Goal: Task Accomplishment & Management: Manage account settings

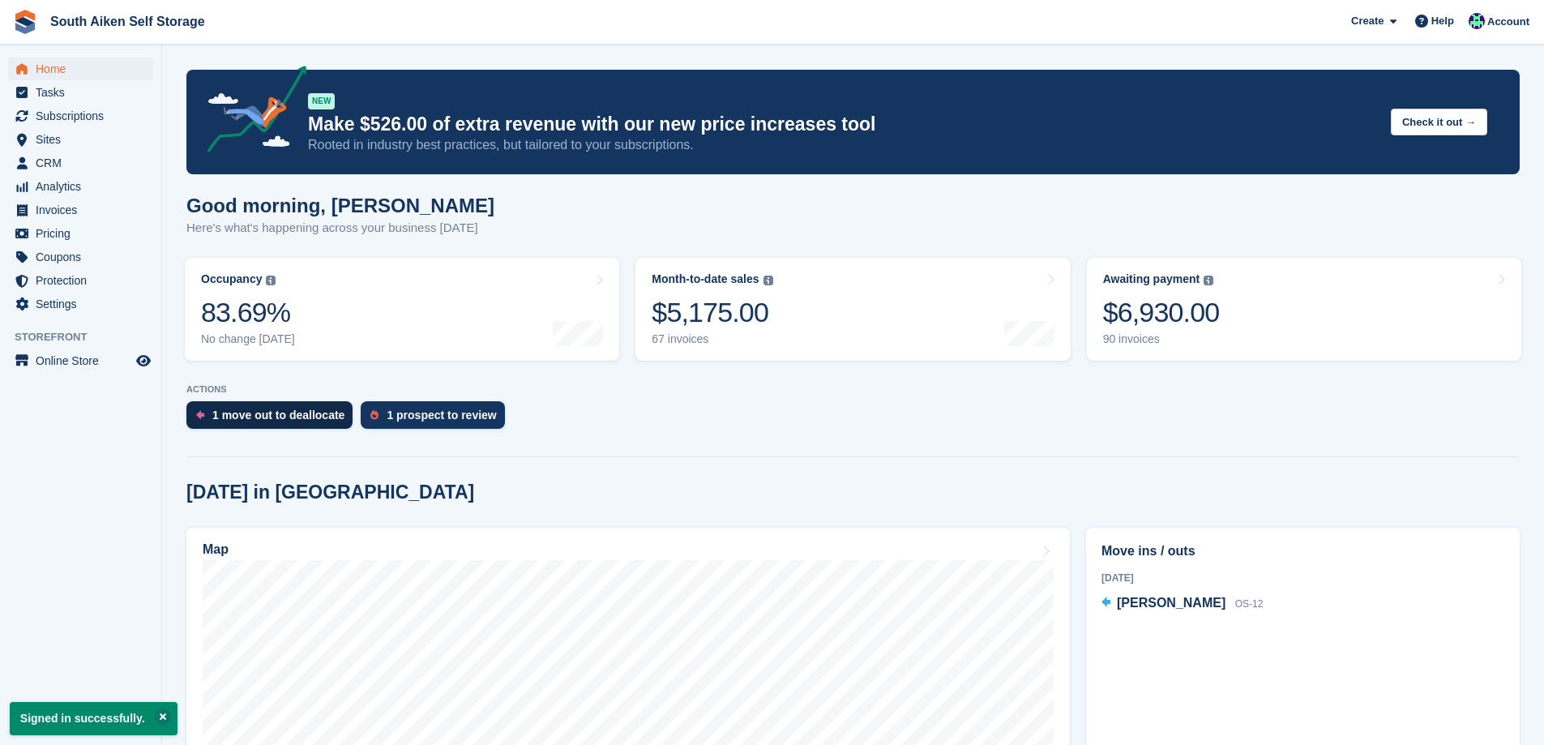
scroll to position [162, 0]
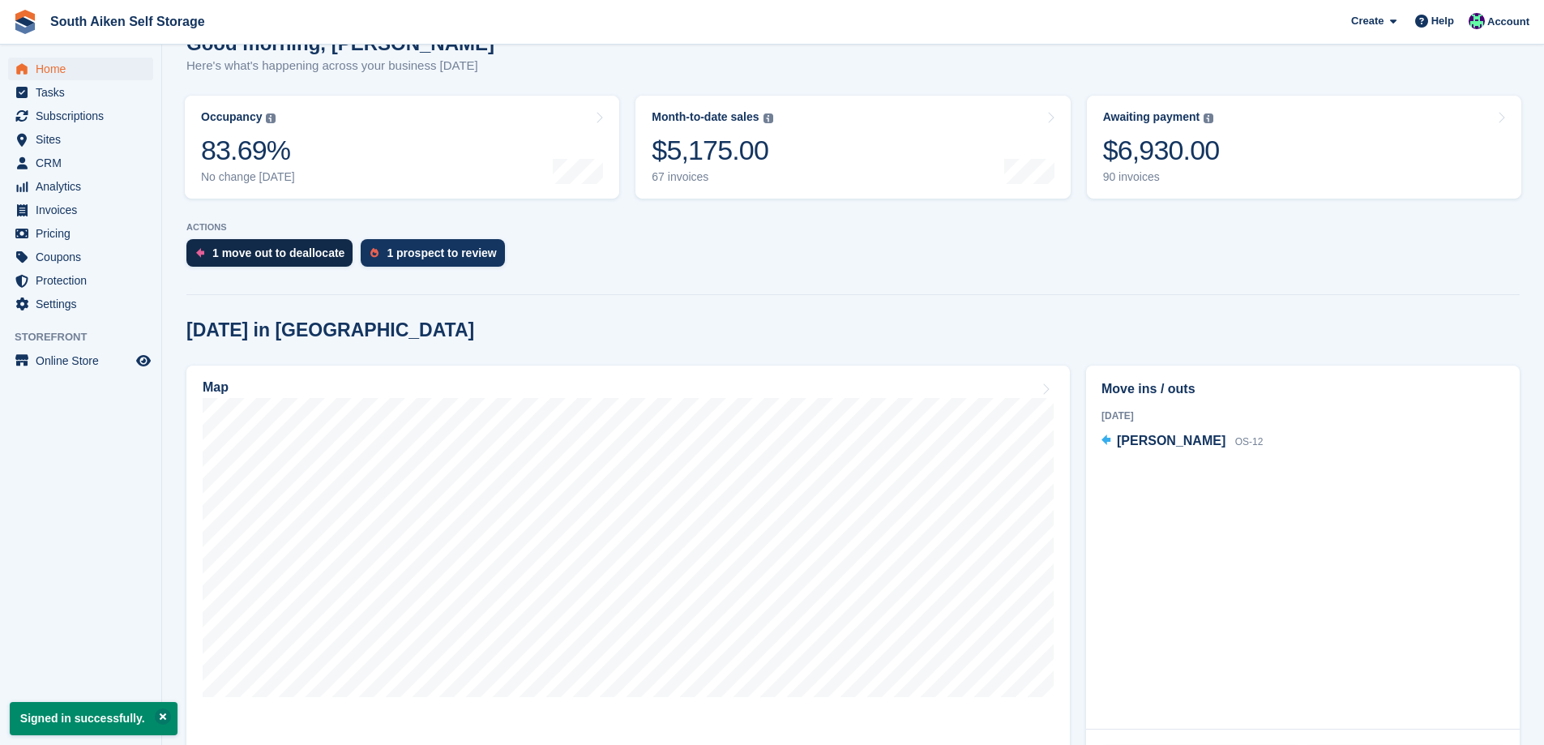
click at [289, 255] on div "1 move out to deallocate" at bounding box center [278, 252] width 132 height 13
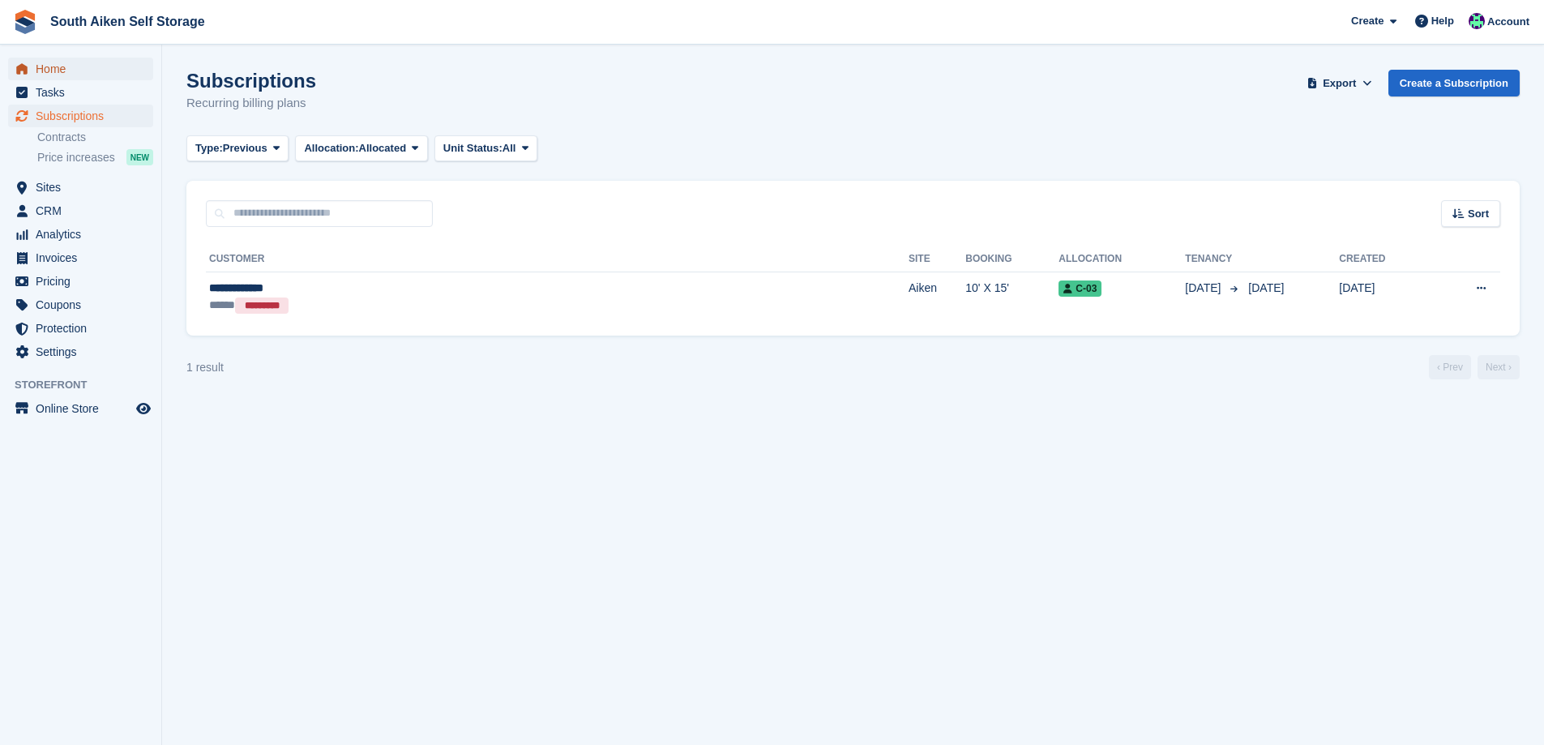
click at [56, 75] on span "Home" at bounding box center [84, 69] width 97 height 23
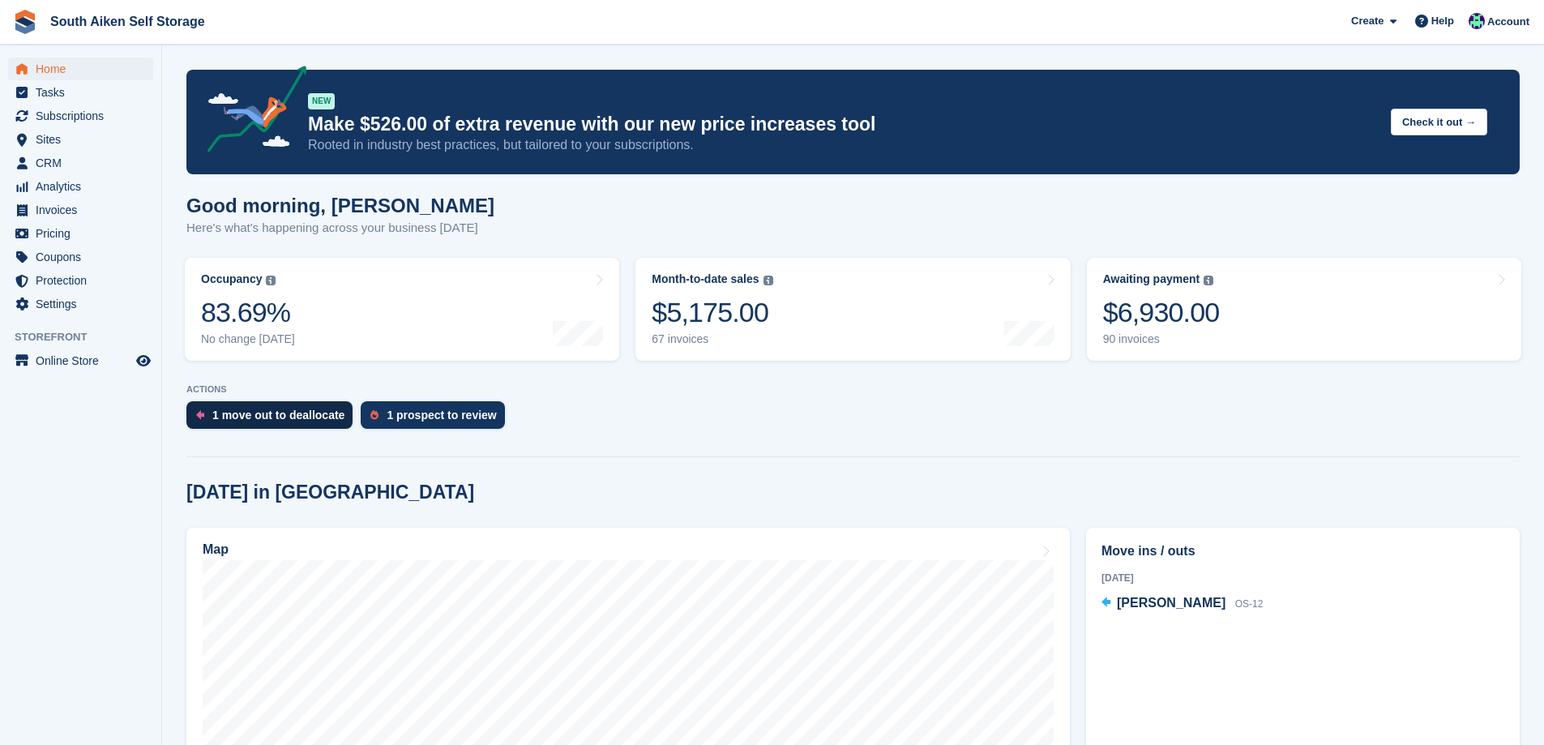
click at [248, 421] on div "1 move out to deallocate" at bounding box center [278, 414] width 132 height 13
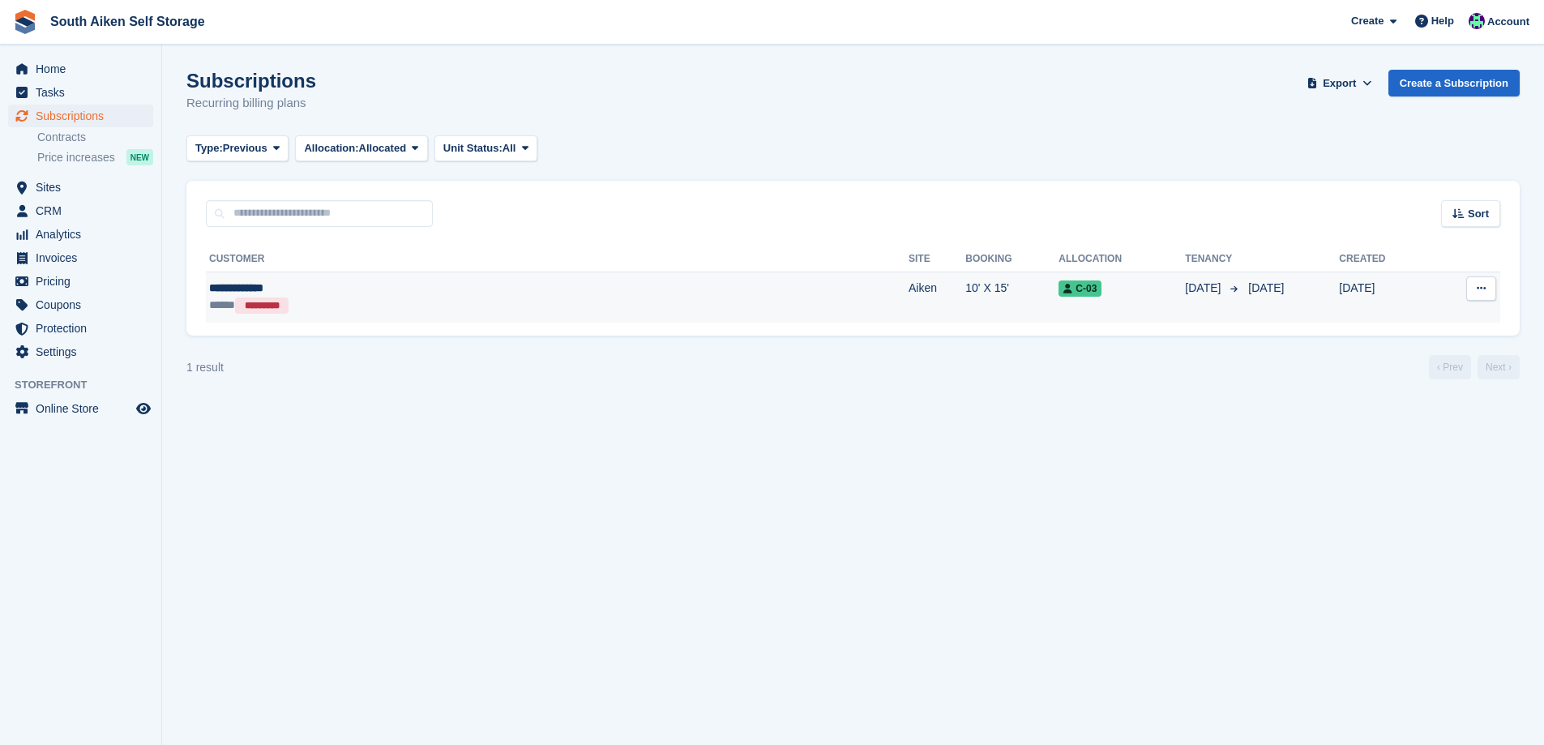
click at [274, 290] on div "**********" at bounding box center [382, 288] width 347 height 17
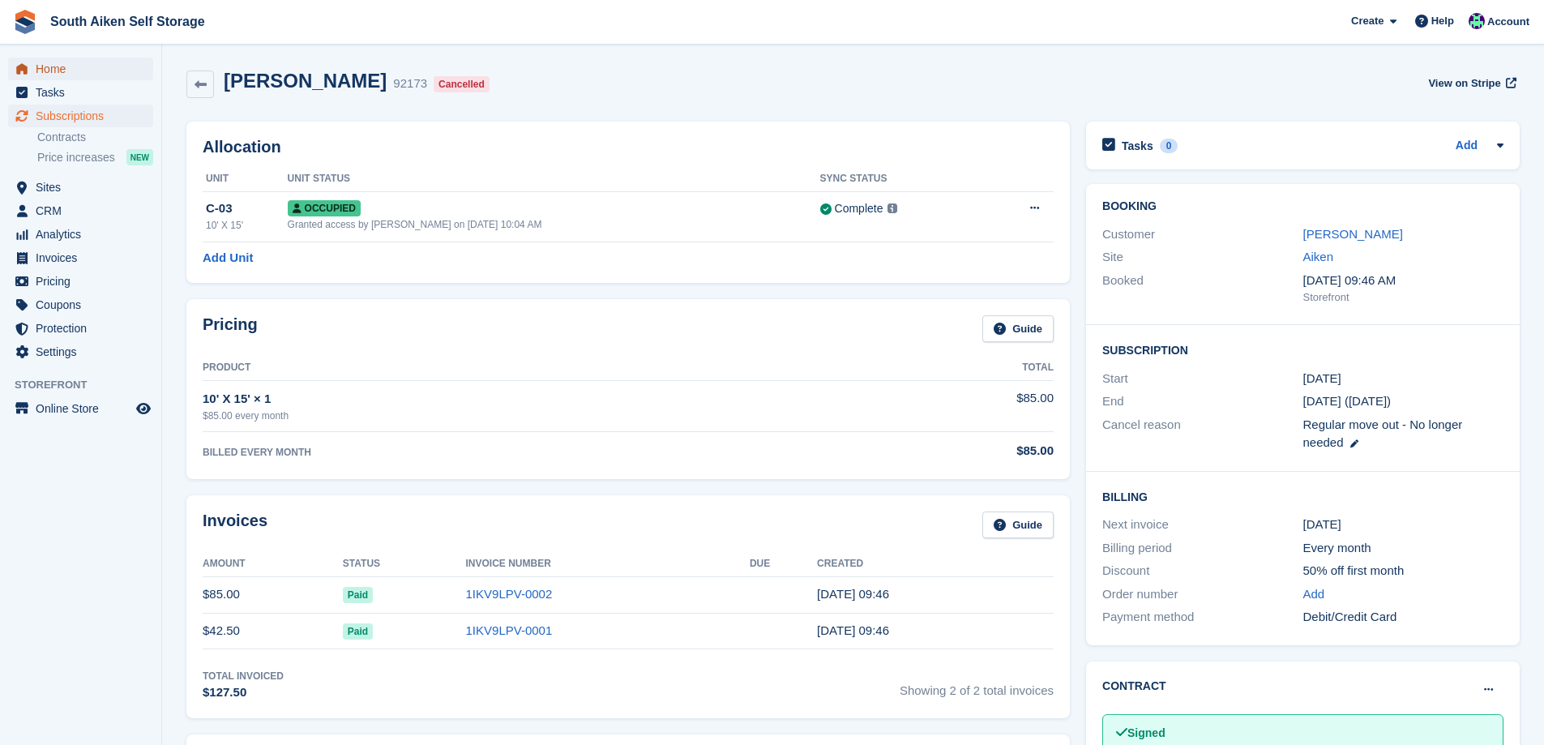
click at [87, 70] on span "Home" at bounding box center [84, 69] width 97 height 23
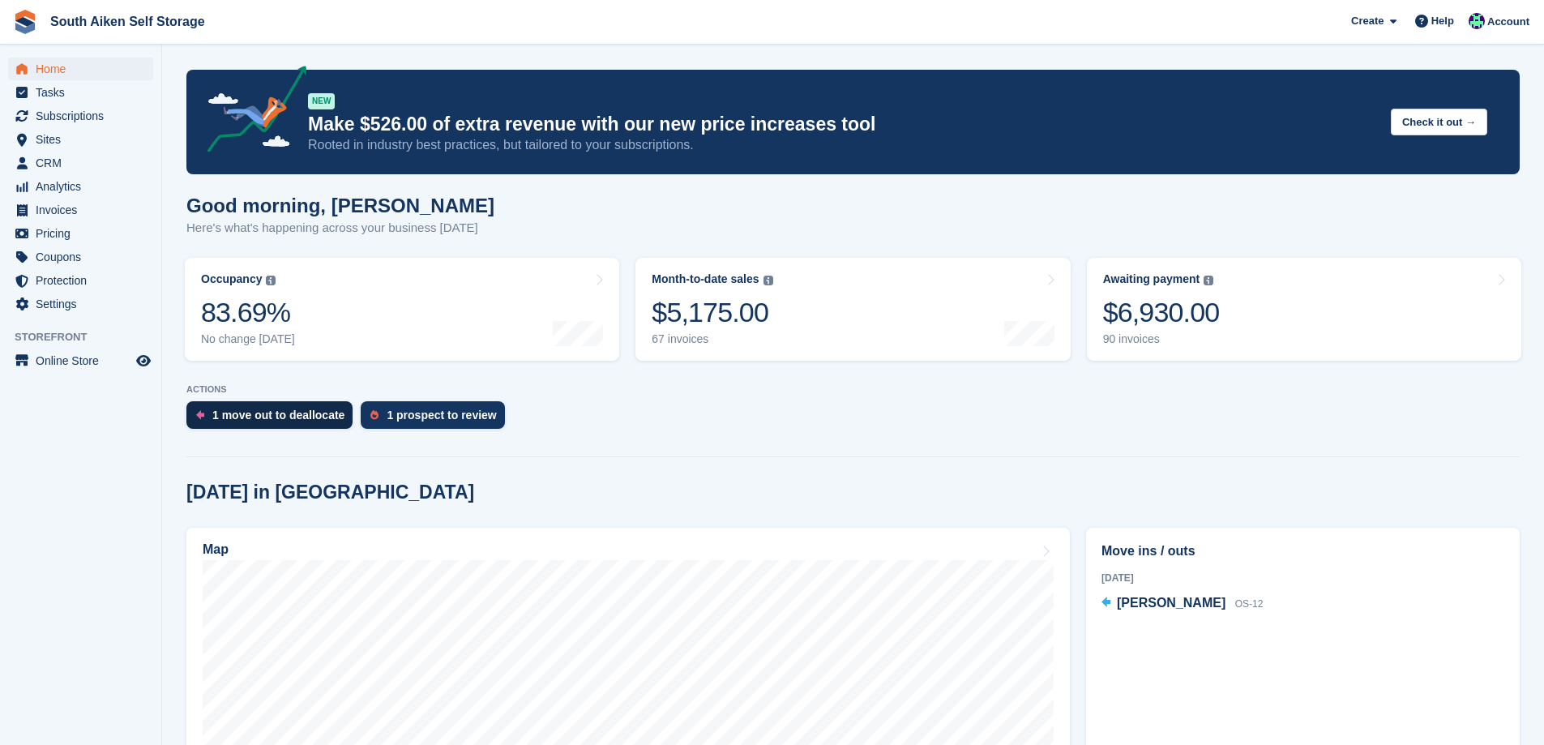
click at [296, 412] on div "1 move out to deallocate" at bounding box center [278, 414] width 132 height 13
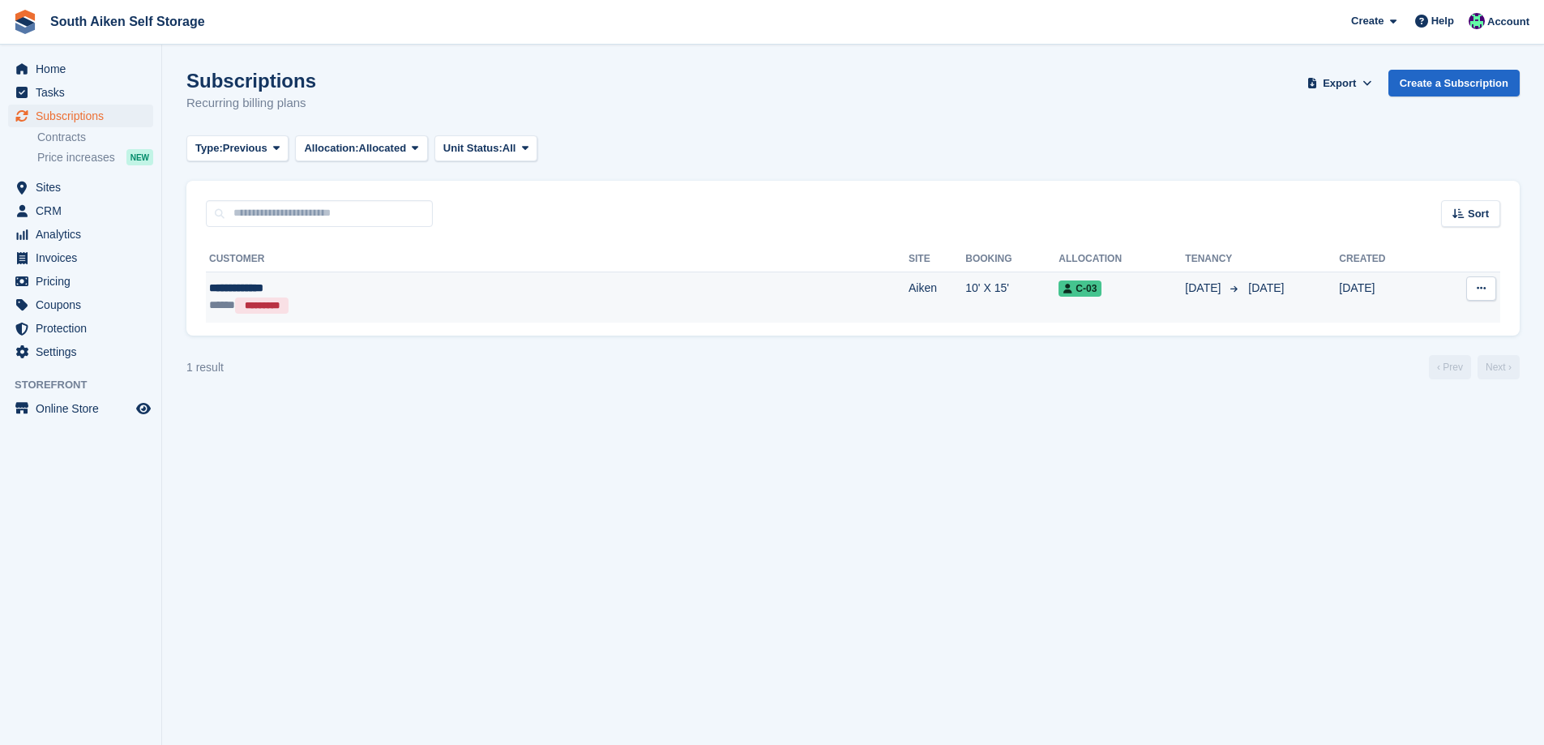
click at [1472, 288] on button at bounding box center [1481, 288] width 30 height 24
click at [1371, 322] on p "View customer" at bounding box center [1417, 320] width 141 height 21
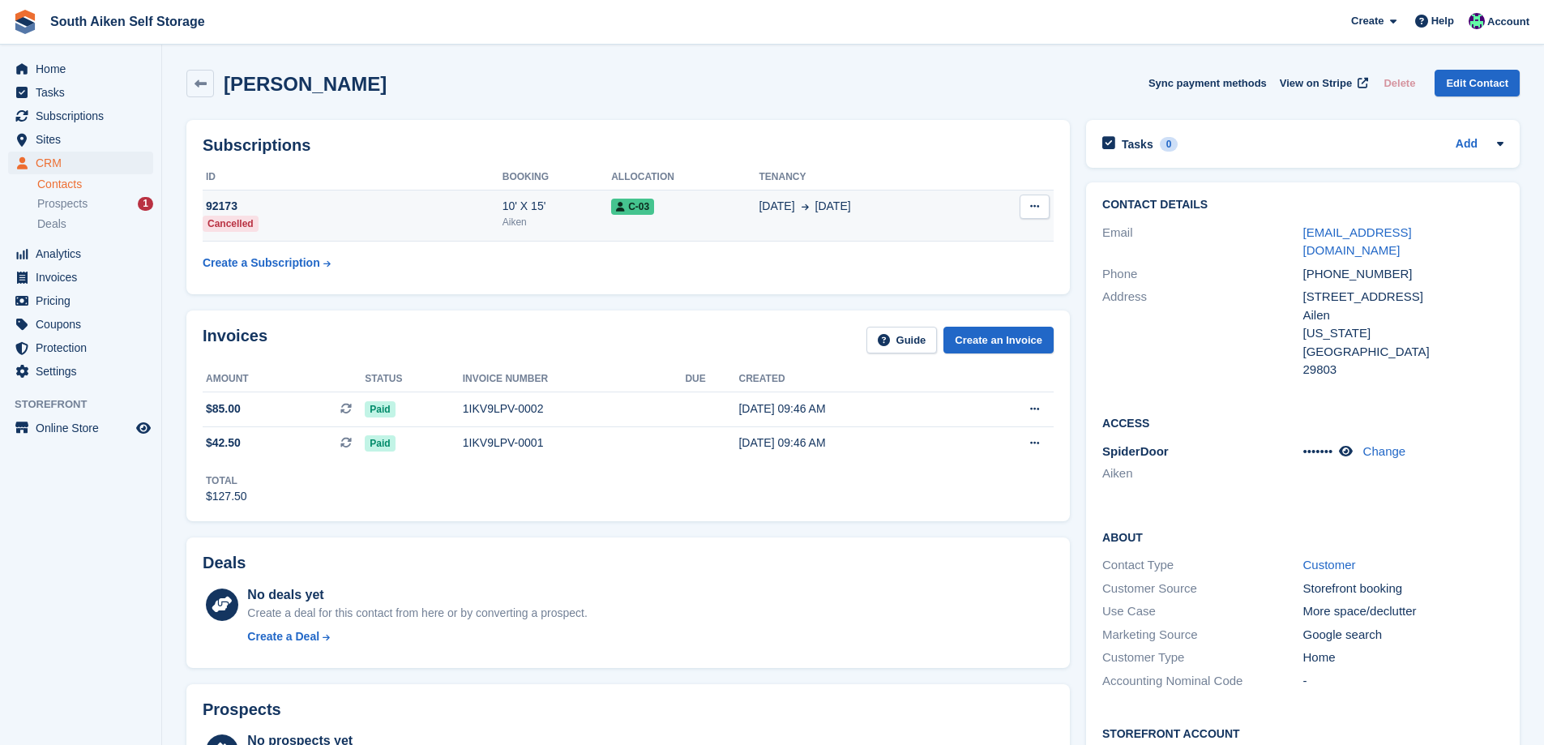
click at [635, 210] on span "C-03" at bounding box center [632, 207] width 43 height 16
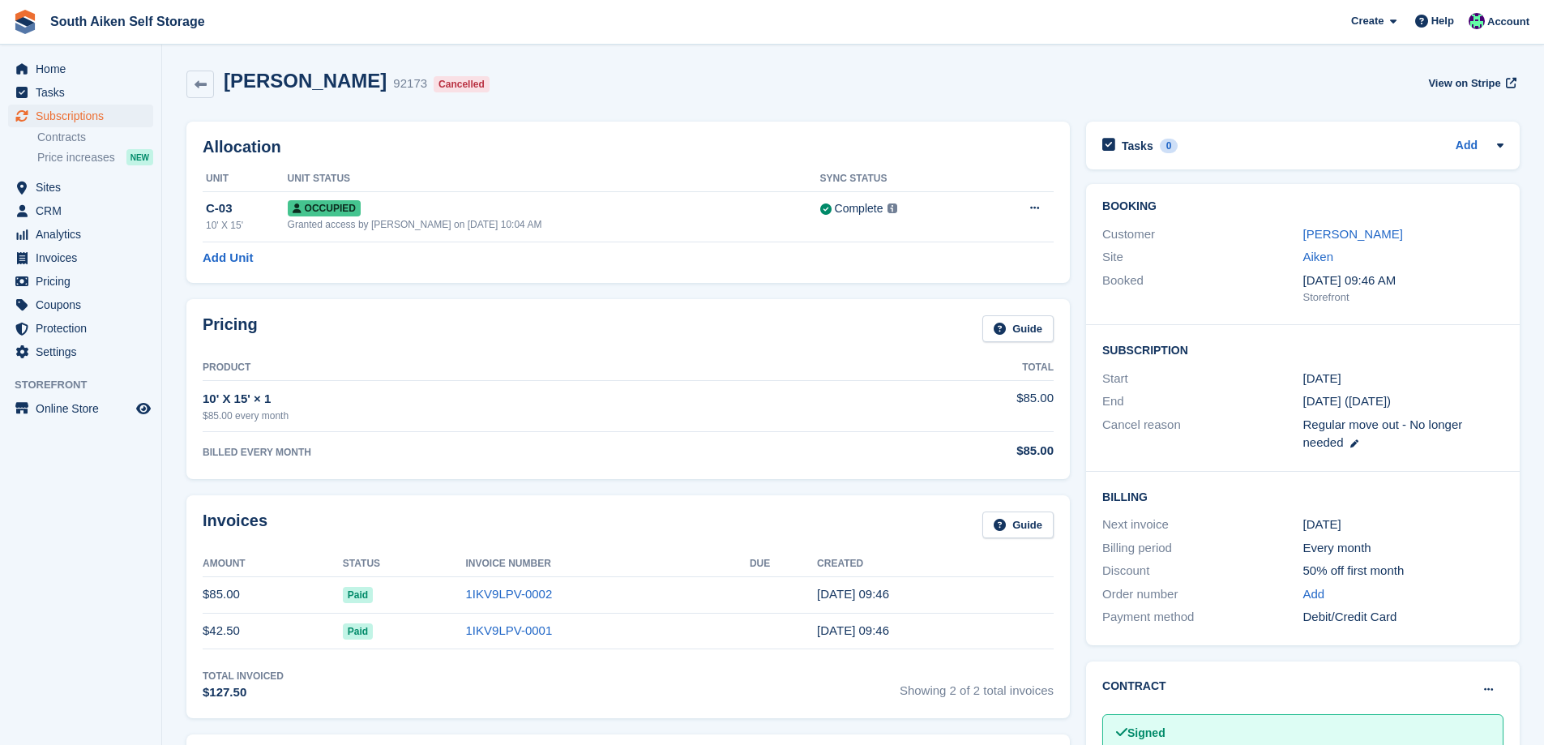
click at [809, 122] on div "Allocation Unit Unit Status Sync Status C-03 10' X 15' Occupied Granted access …" at bounding box center [627, 202] width 883 height 161
click at [1032, 211] on icon at bounding box center [1034, 208] width 9 height 11
click at [992, 269] on p "Deallocate" at bounding box center [971, 274] width 141 height 21
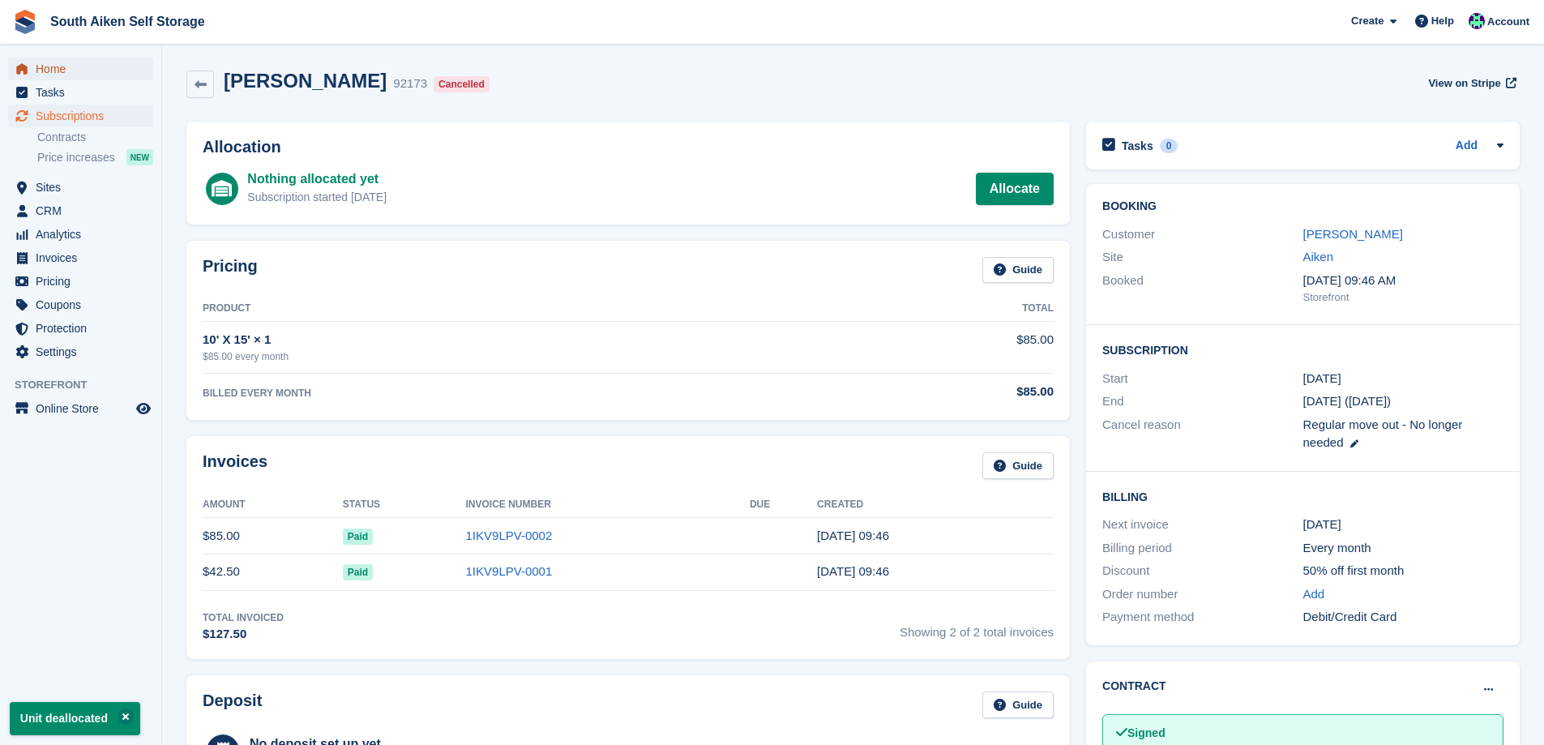
click at [28, 67] on span "menu" at bounding box center [21, 68] width 19 height 19
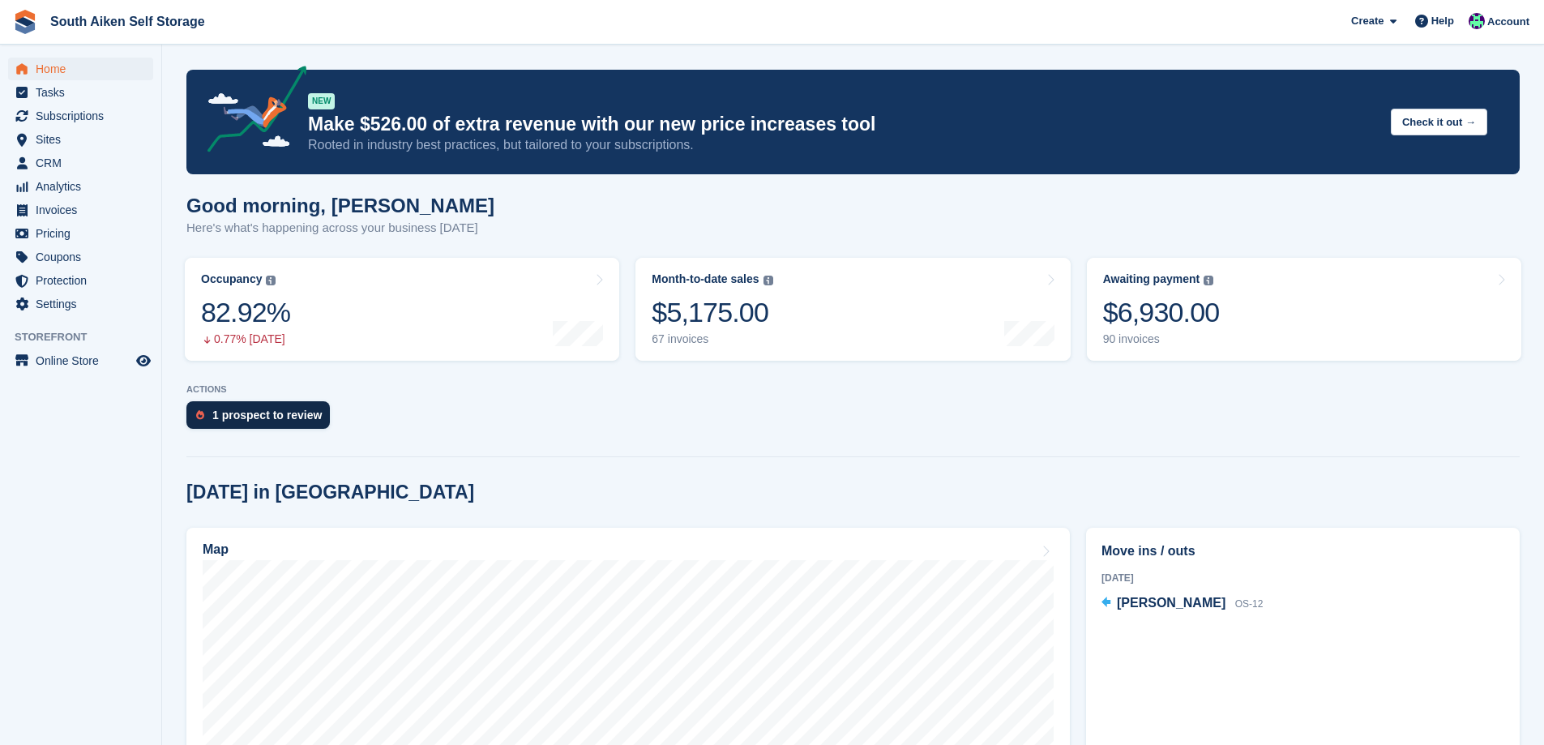
click at [255, 417] on div "1 prospect to review" at bounding box center [266, 414] width 109 height 13
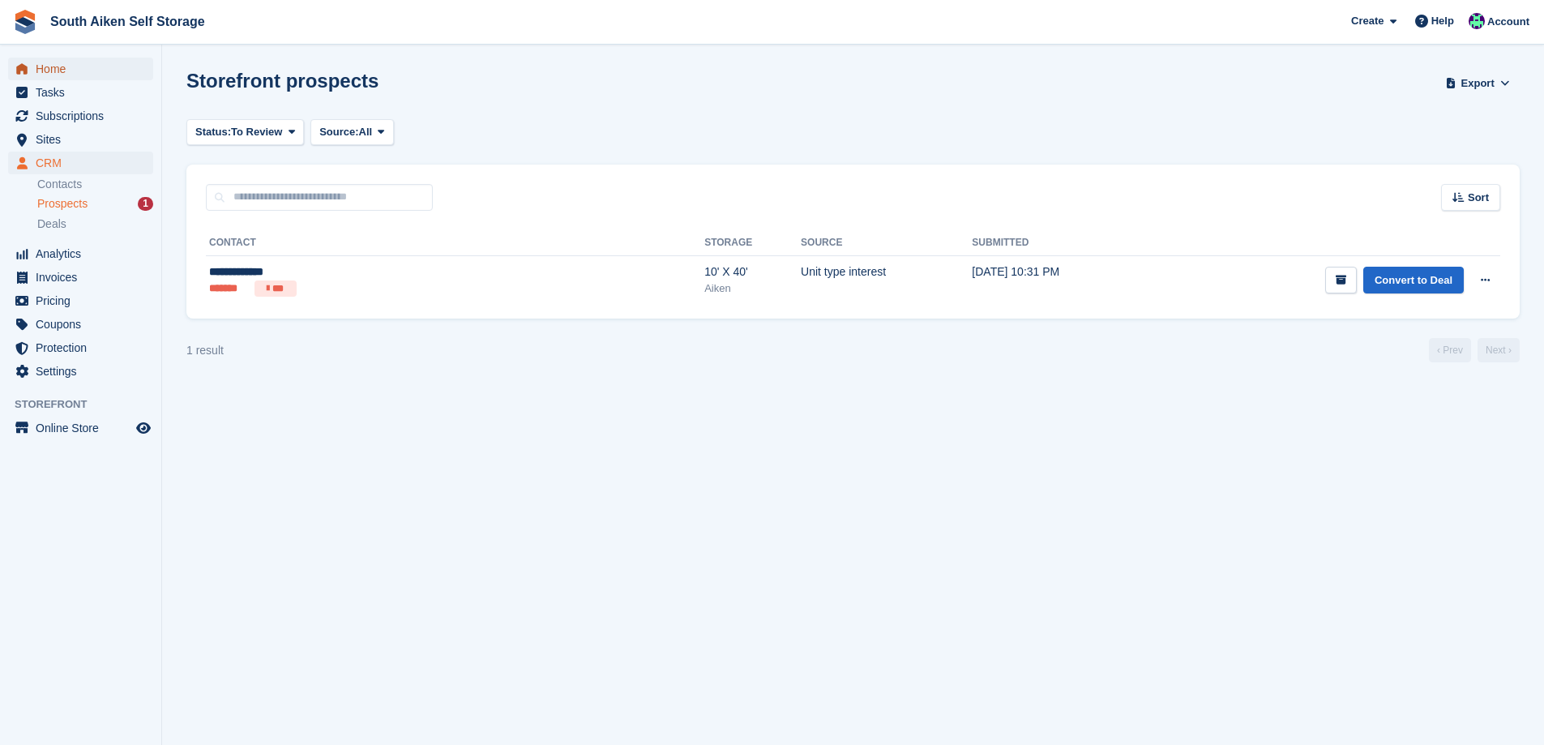
click at [34, 65] on link "Home" at bounding box center [80, 69] width 145 height 23
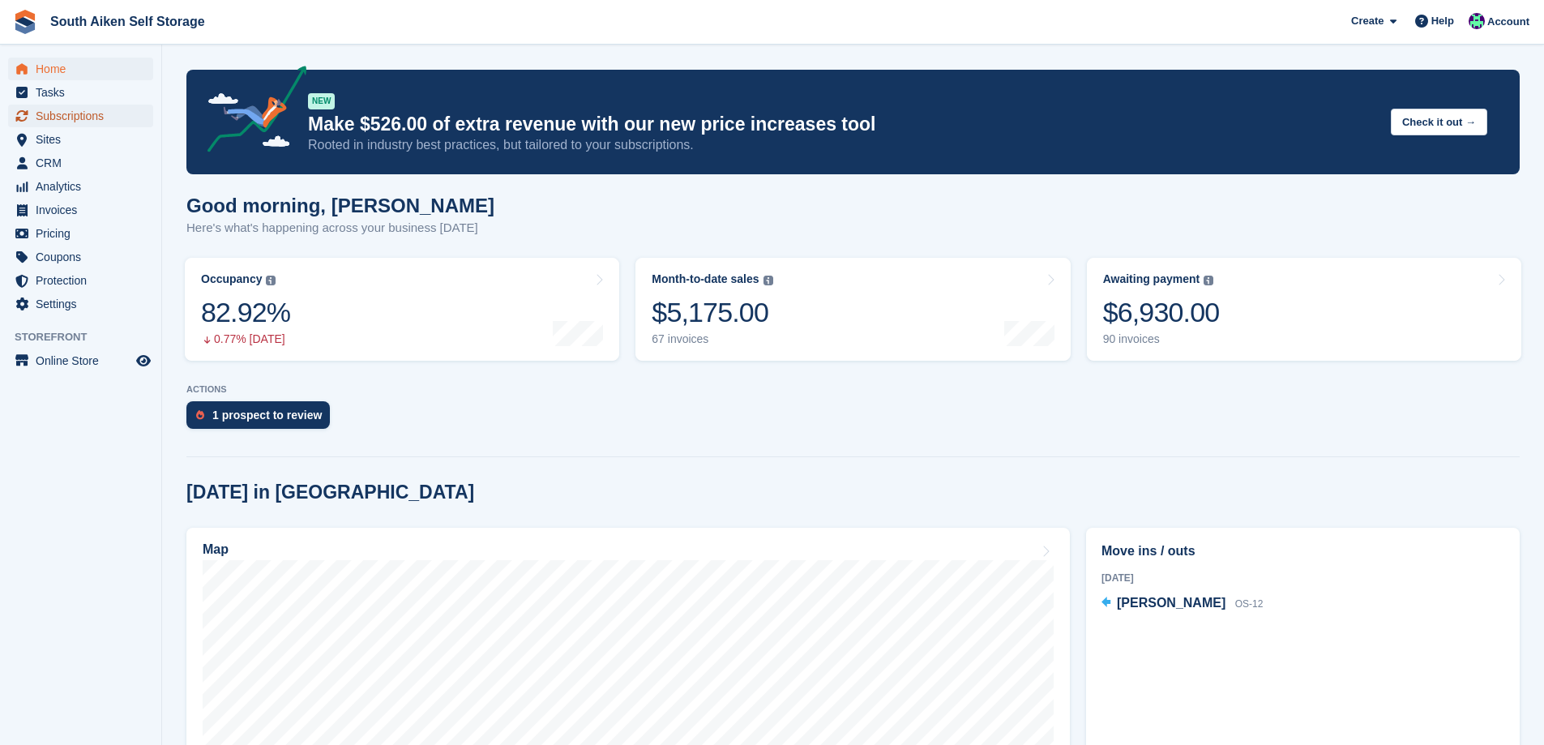
click at [82, 121] on span "Subscriptions" at bounding box center [84, 116] width 97 height 23
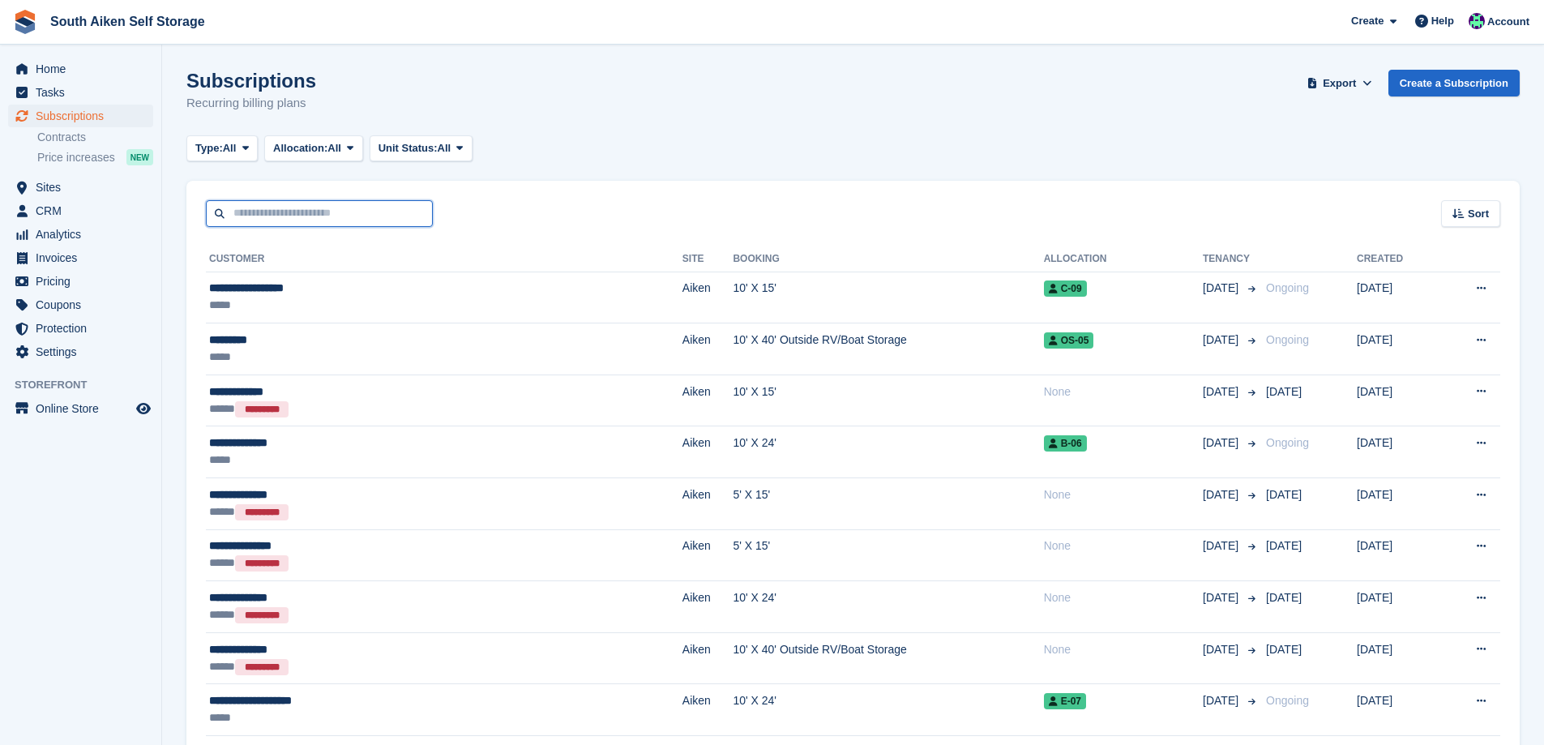
click at [291, 219] on input "text" at bounding box center [319, 213] width 227 height 27
type input "*****"
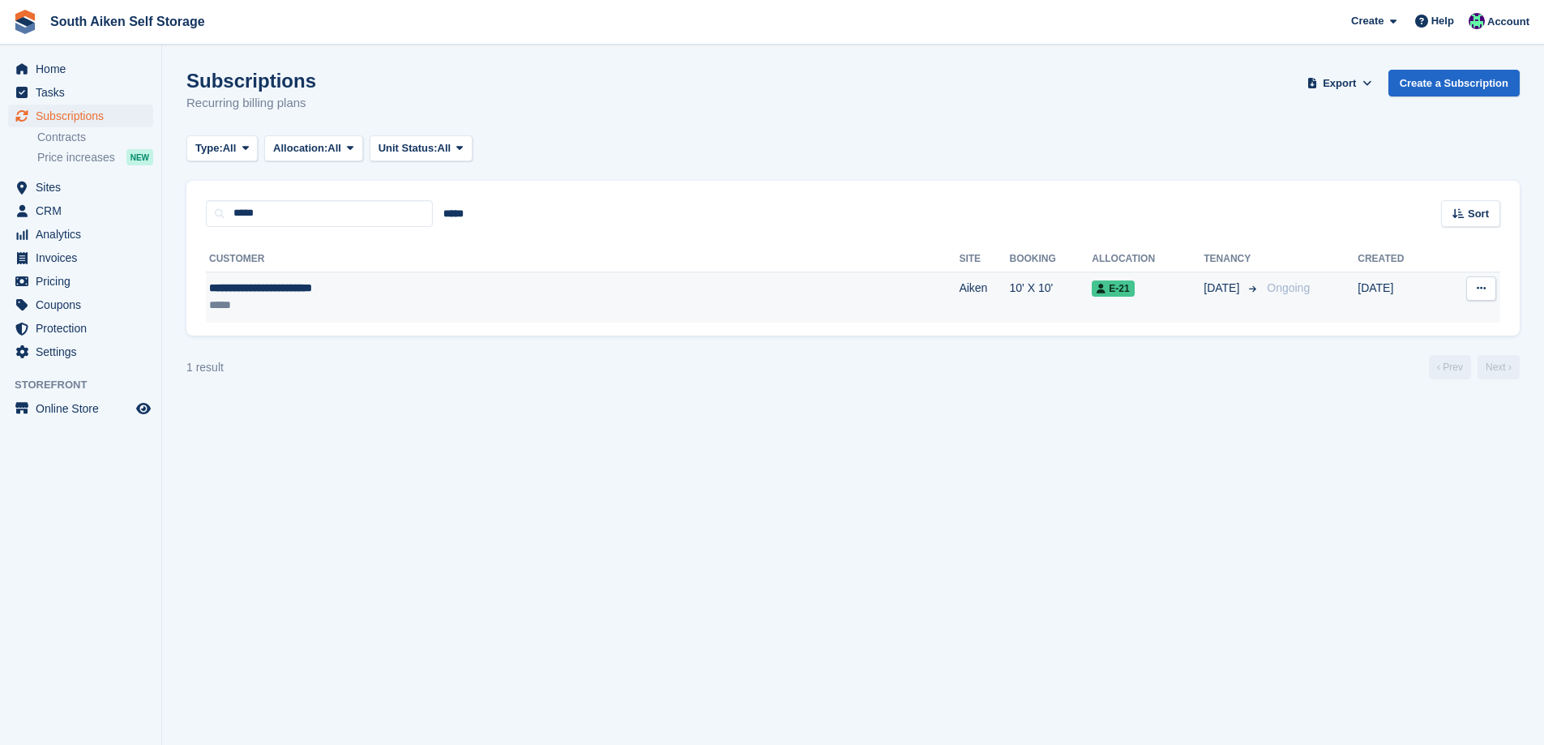
click at [348, 286] on div "**********" at bounding box center [419, 288] width 421 height 17
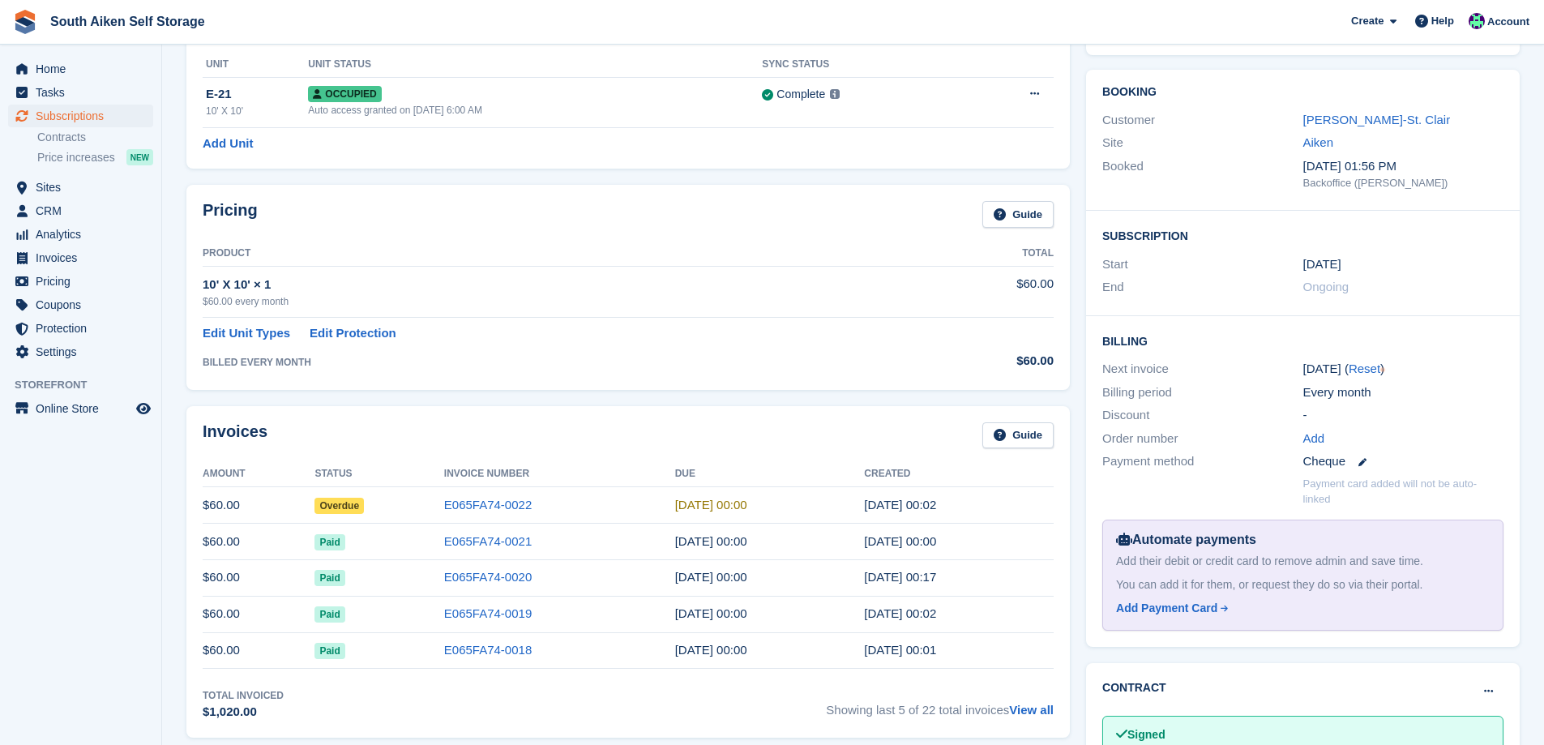
scroll to position [162, 0]
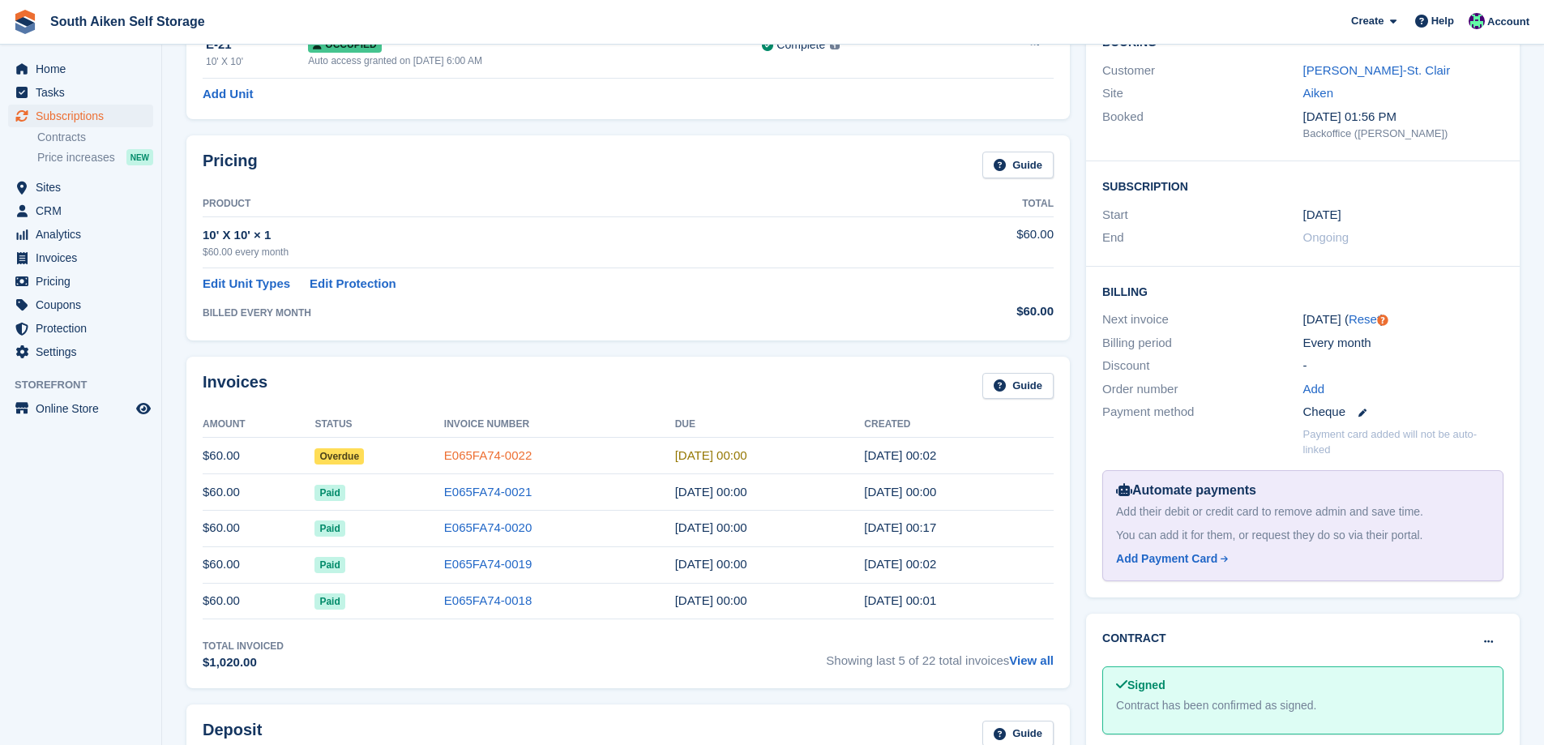
click at [492, 457] on link "E065FA74-0022" at bounding box center [488, 455] width 88 height 14
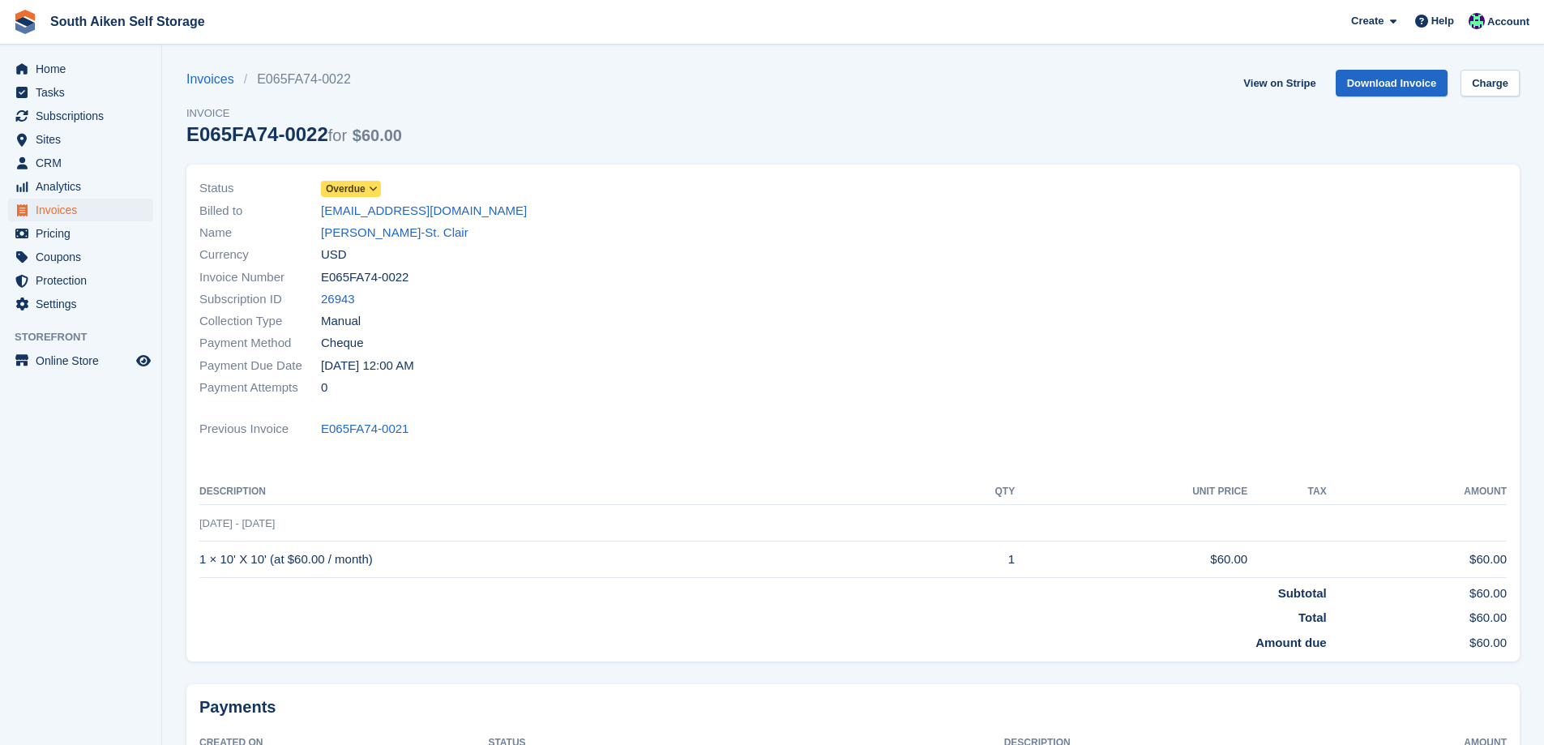
click at [372, 189] on icon at bounding box center [373, 189] width 9 height 10
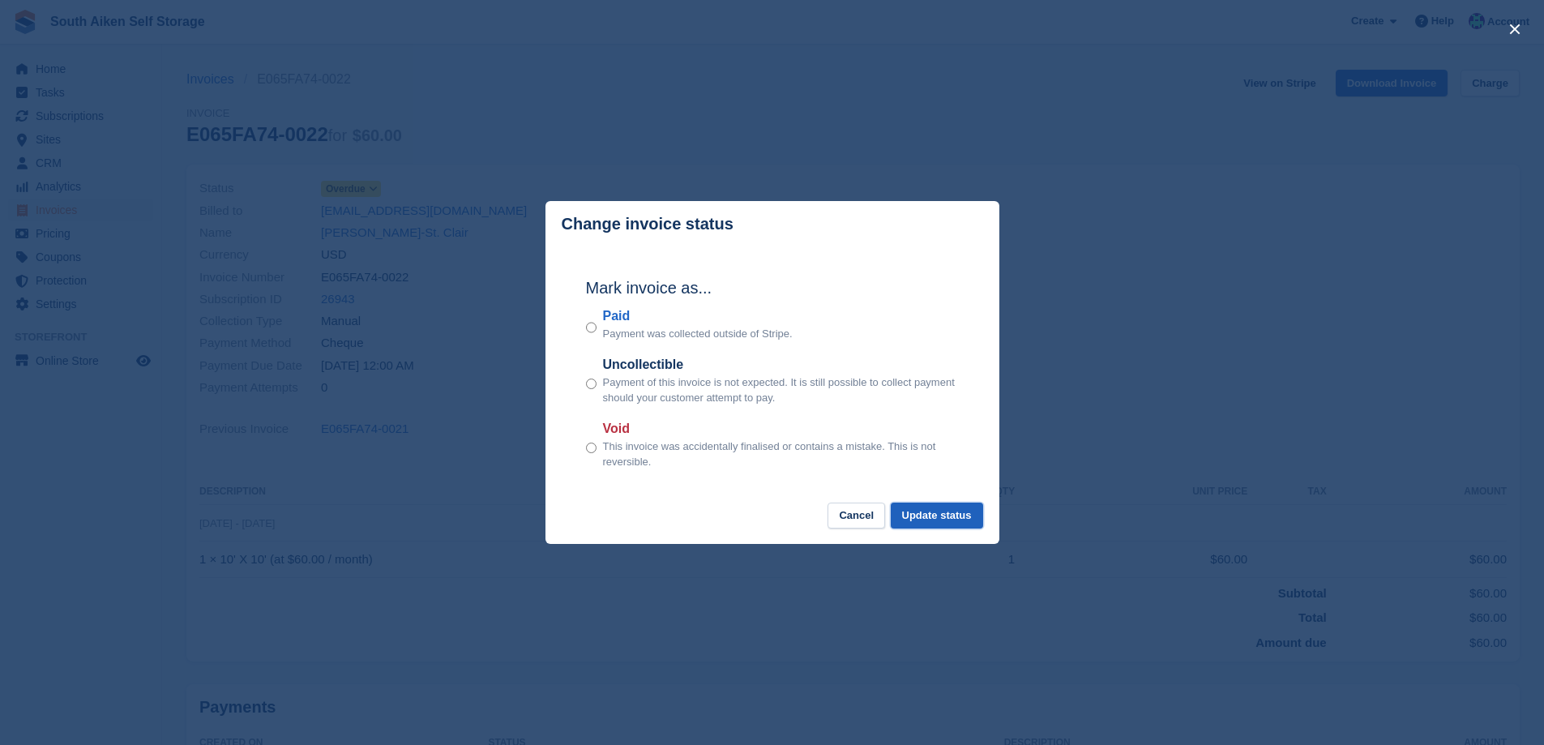
click at [955, 515] on button "Update status" at bounding box center [936, 515] width 92 height 27
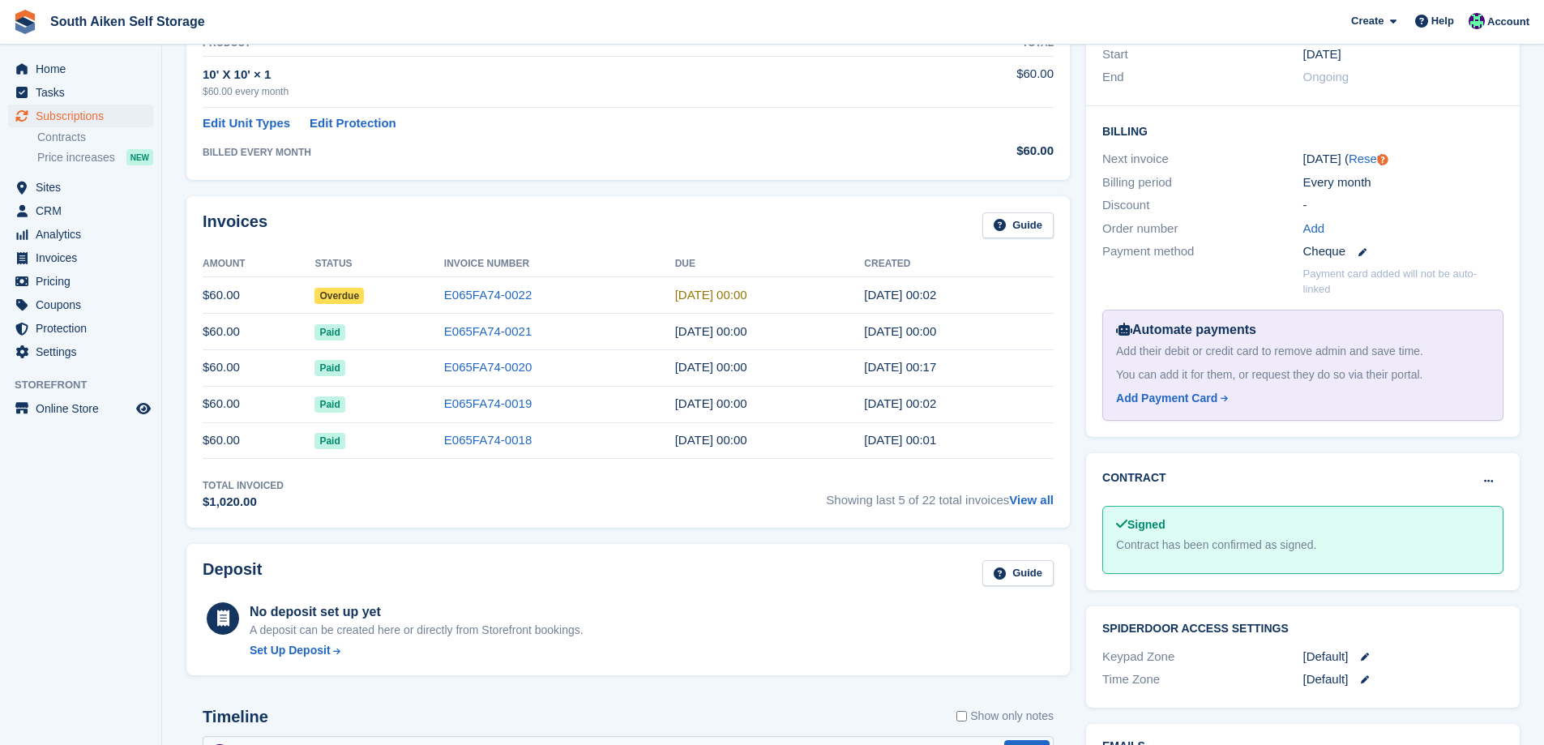
scroll to position [324, 0]
click at [53, 72] on span "Home" at bounding box center [84, 69] width 97 height 23
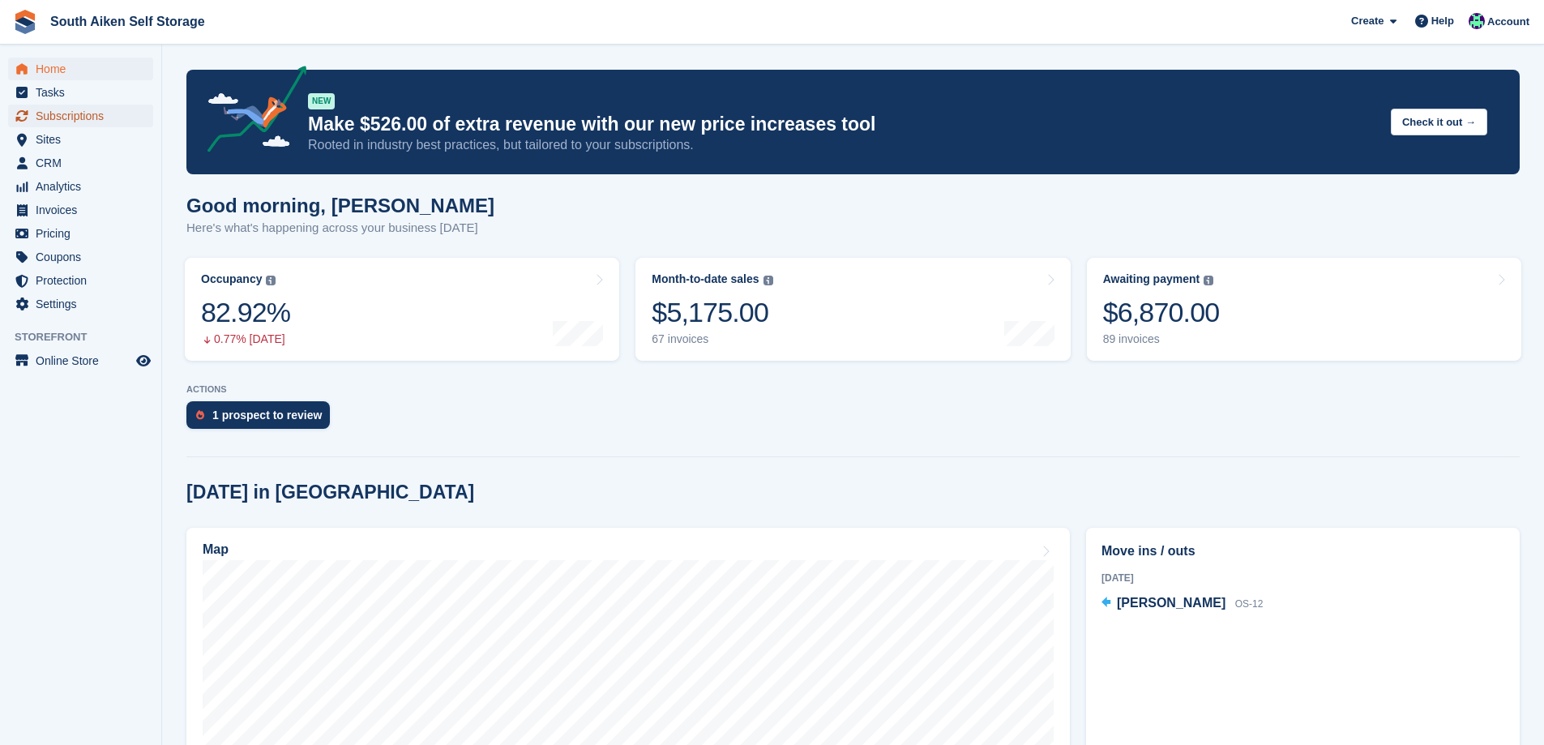
click at [78, 117] on span "Subscriptions" at bounding box center [84, 116] width 97 height 23
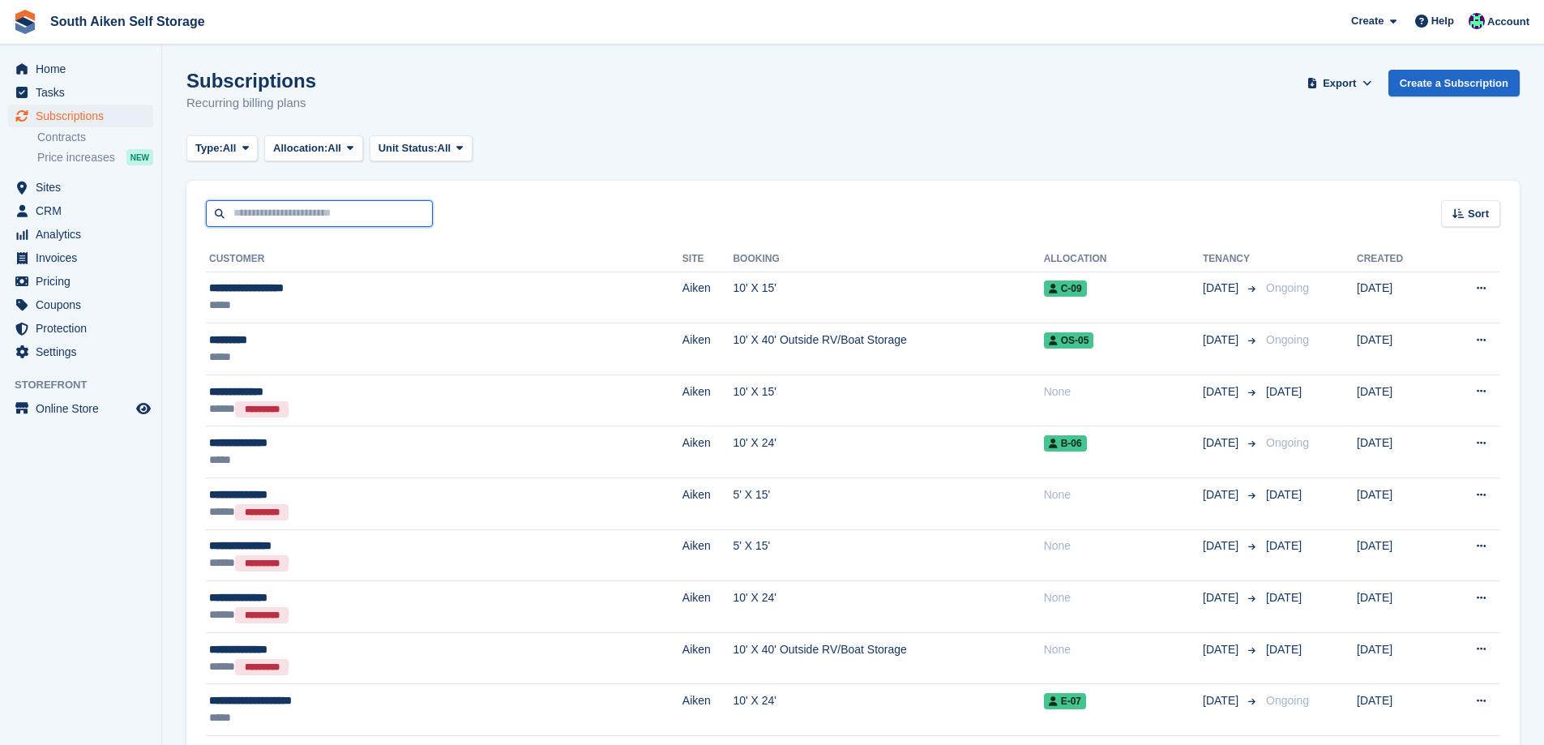
click at [313, 217] on input "text" at bounding box center [319, 213] width 227 height 27
type input "*****"
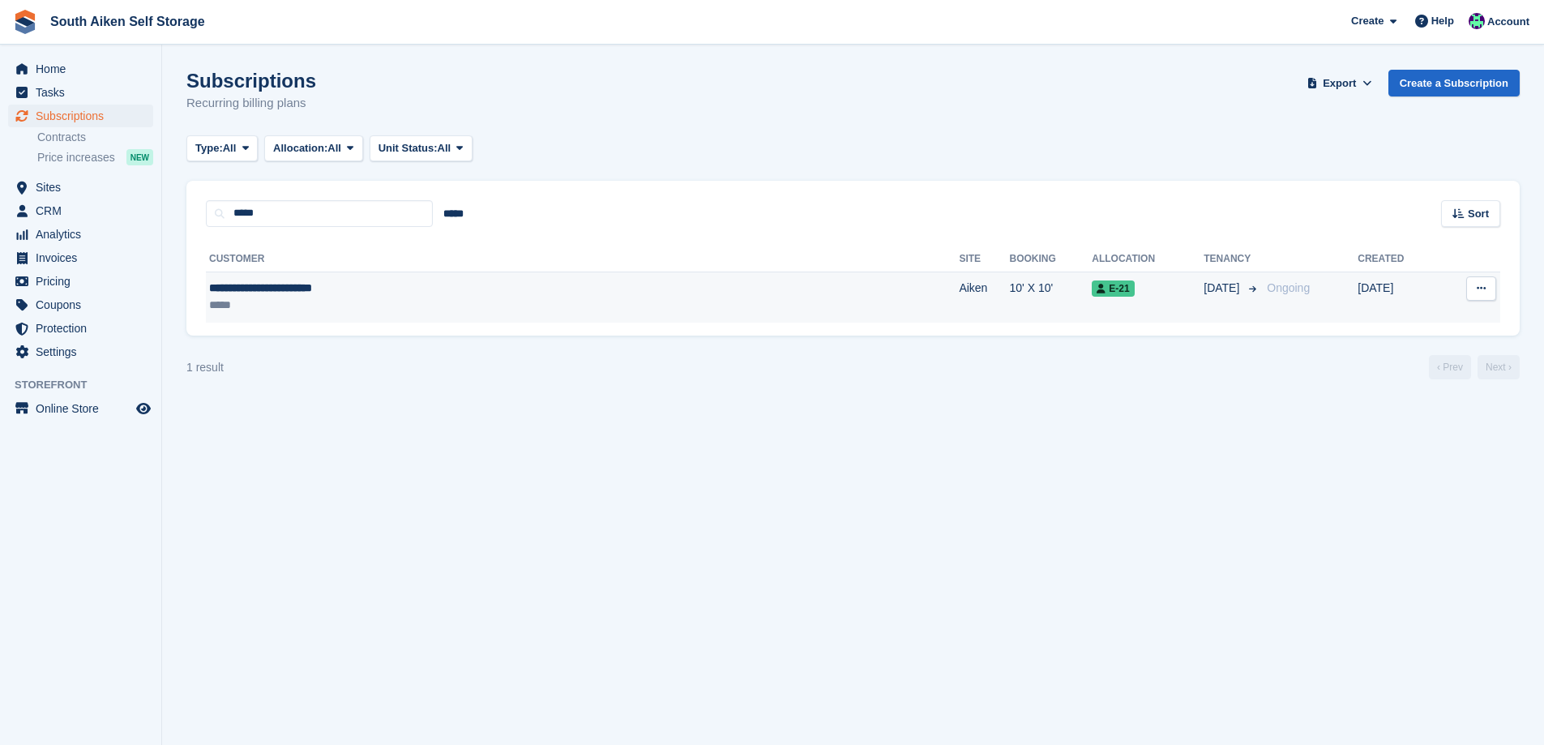
click at [415, 301] on div "*****" at bounding box center [419, 305] width 421 height 17
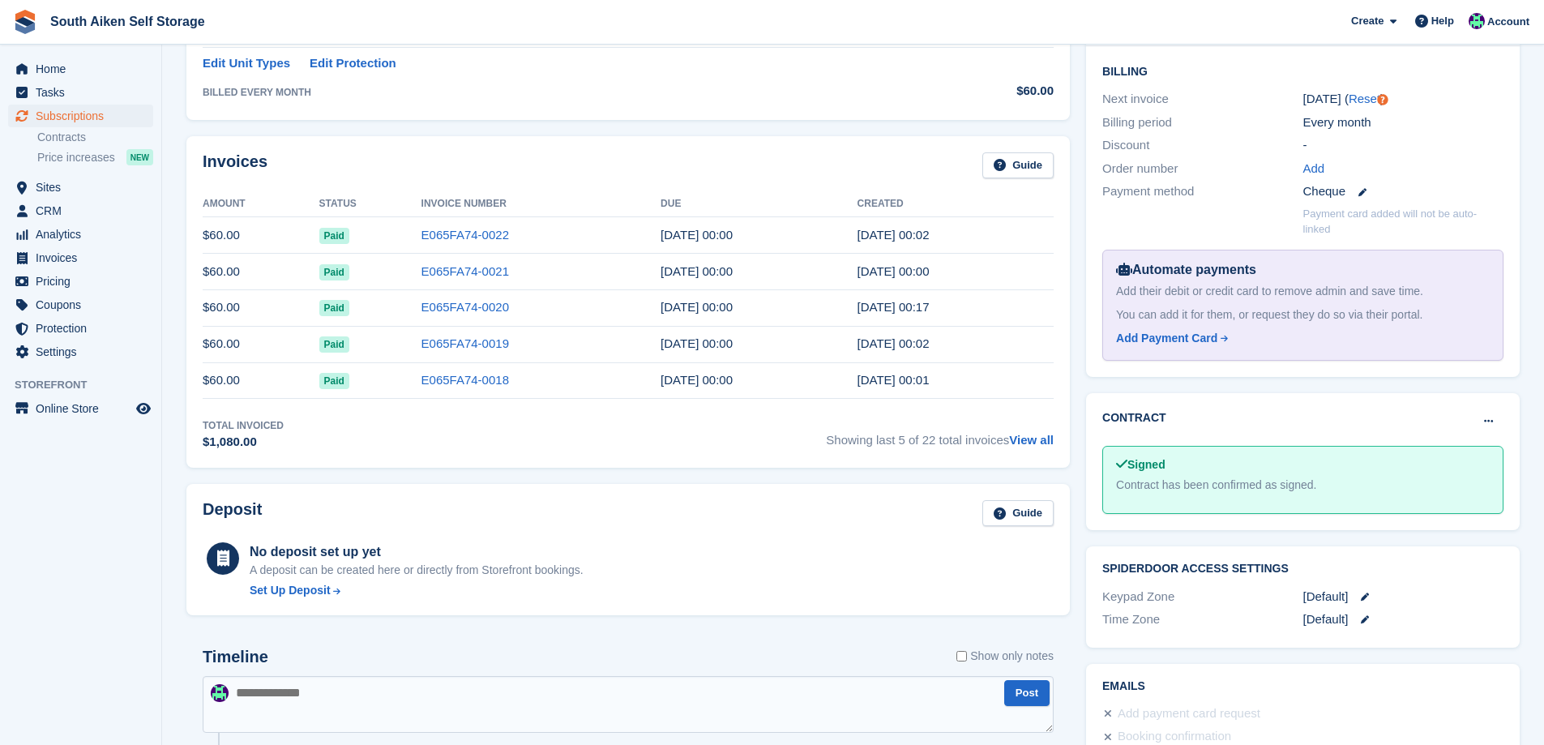
scroll to position [405, 0]
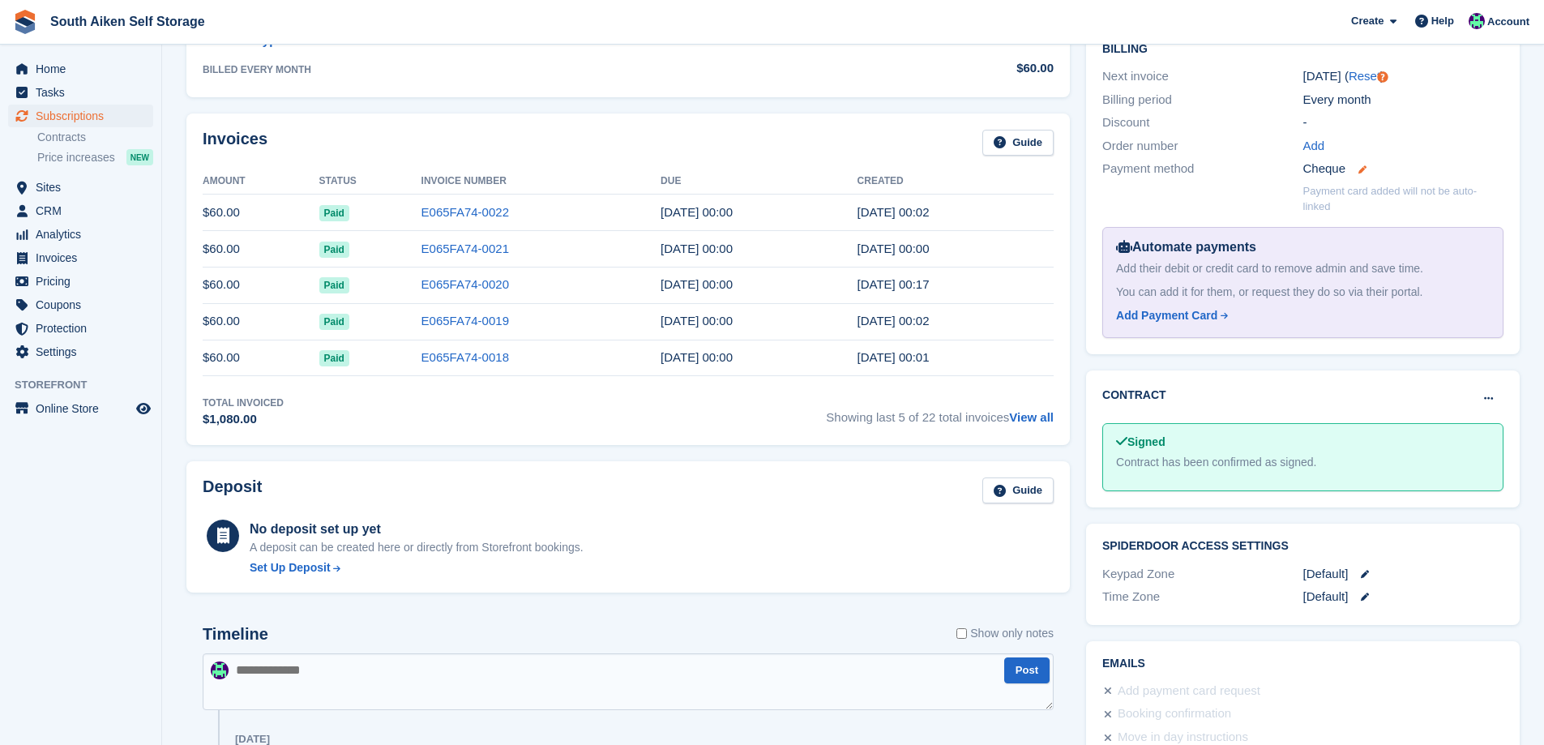
click at [1358, 170] on icon at bounding box center [1362, 169] width 8 height 8
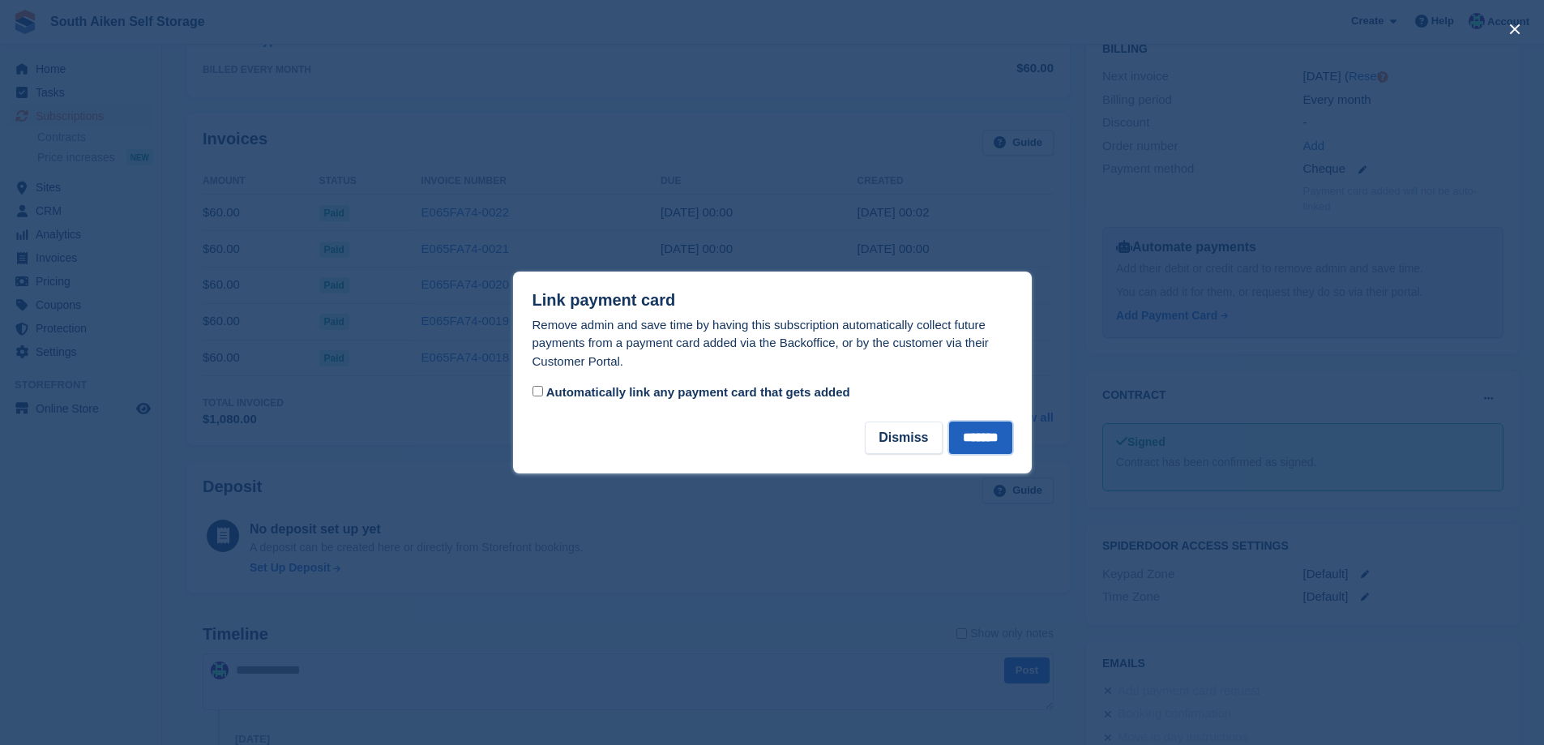
click at [980, 440] on input "*******" at bounding box center [980, 437] width 63 height 32
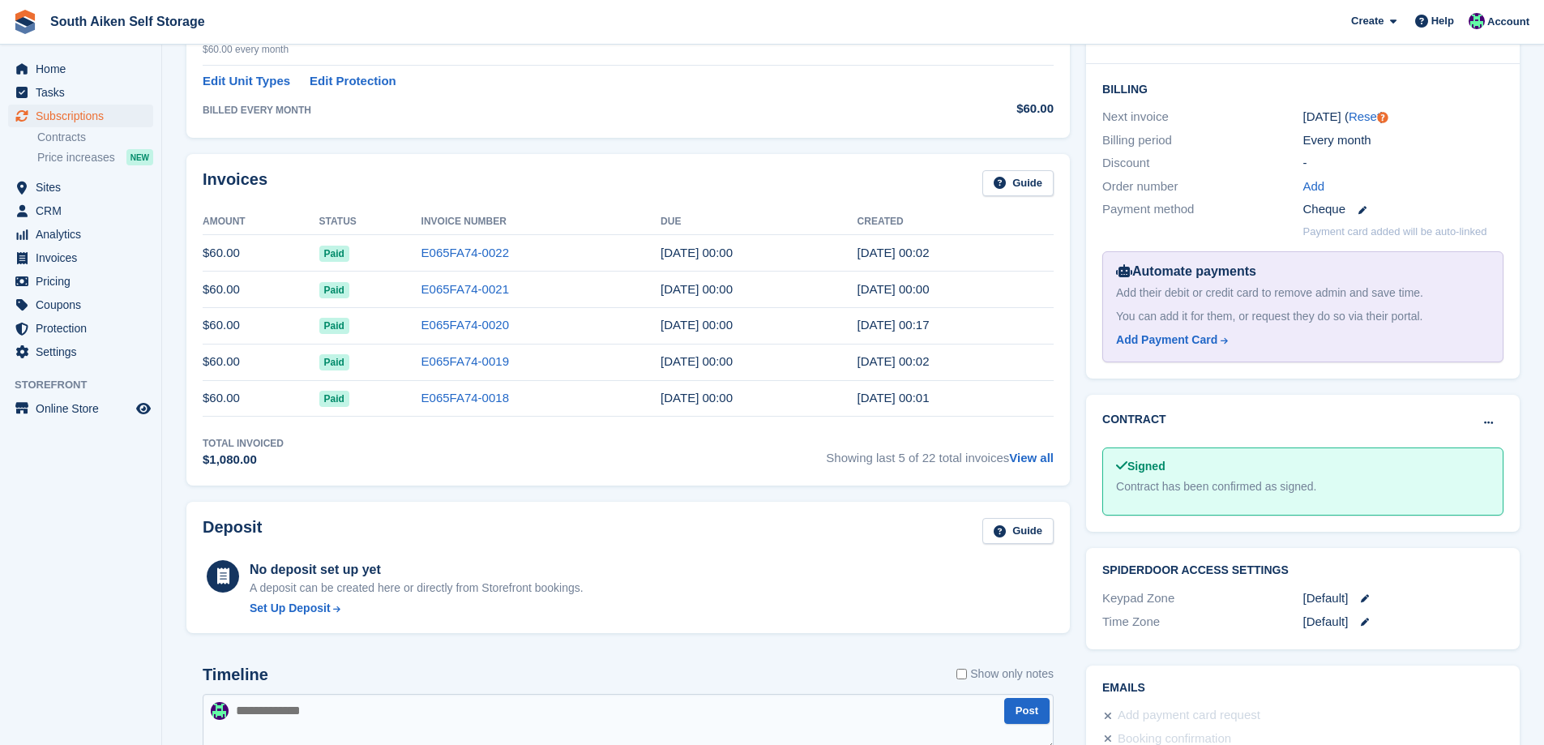
scroll to position [324, 0]
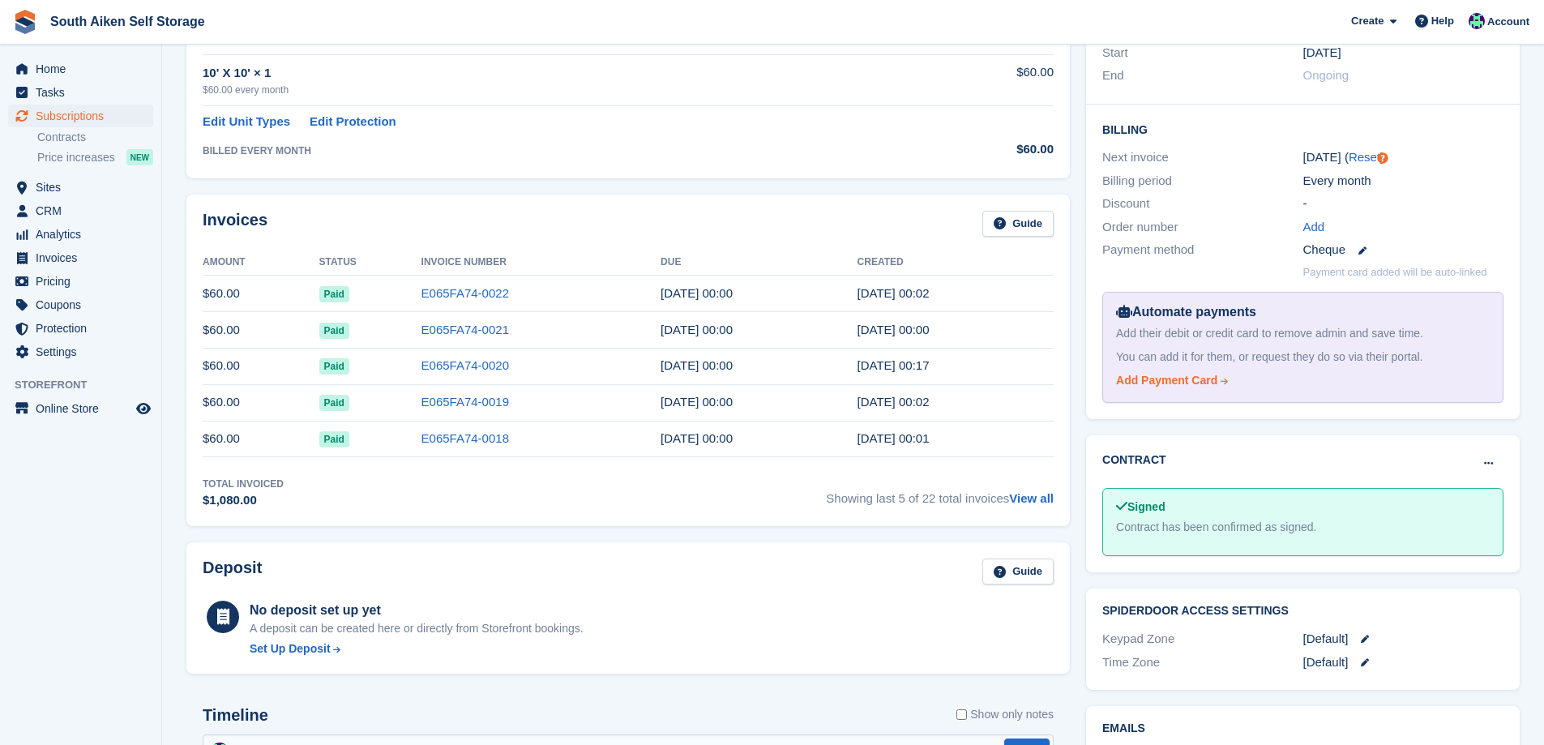
click at [1164, 382] on div "Add Payment Card" at bounding box center [1166, 380] width 101 height 17
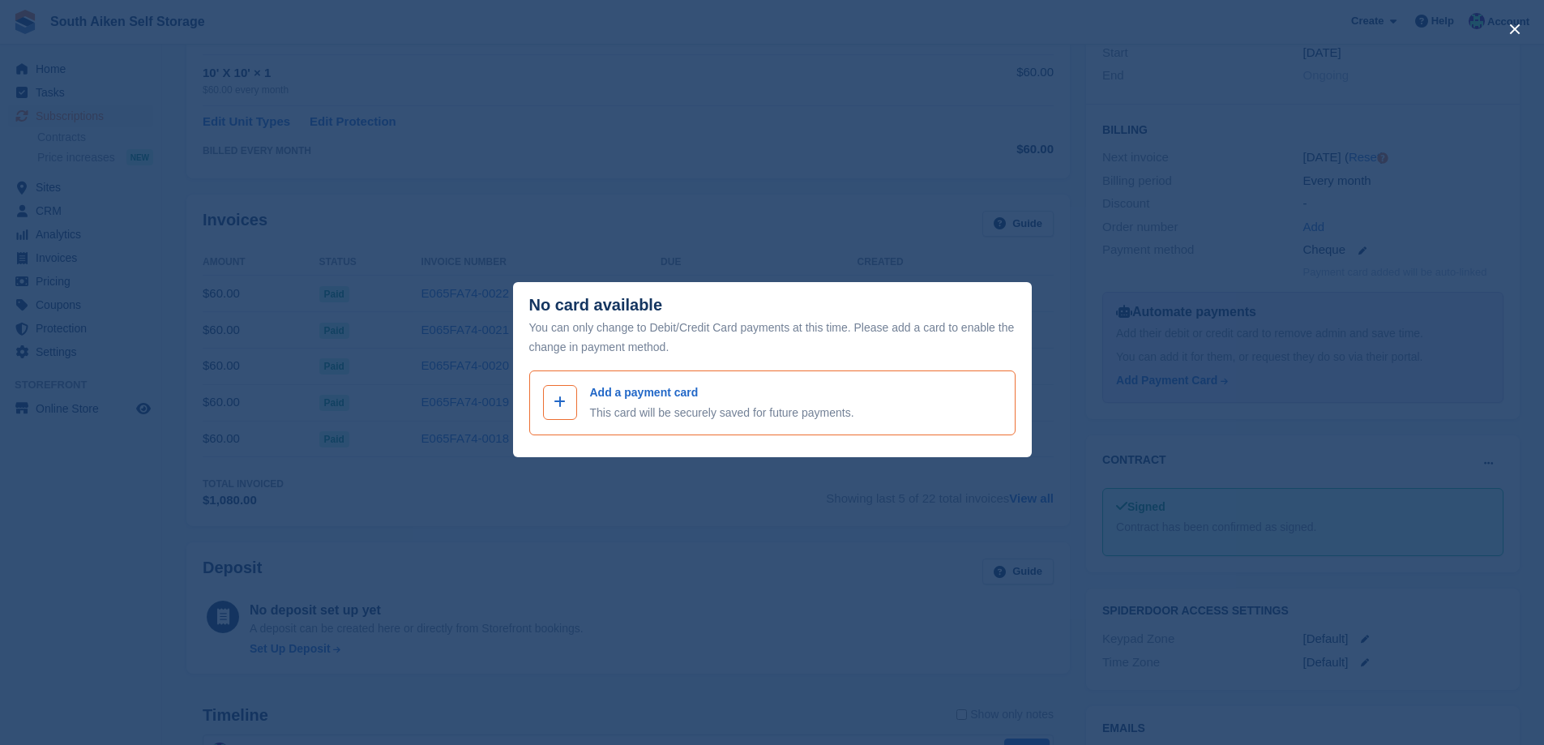
click at [554, 408] on icon at bounding box center [559, 401] width 12 height 13
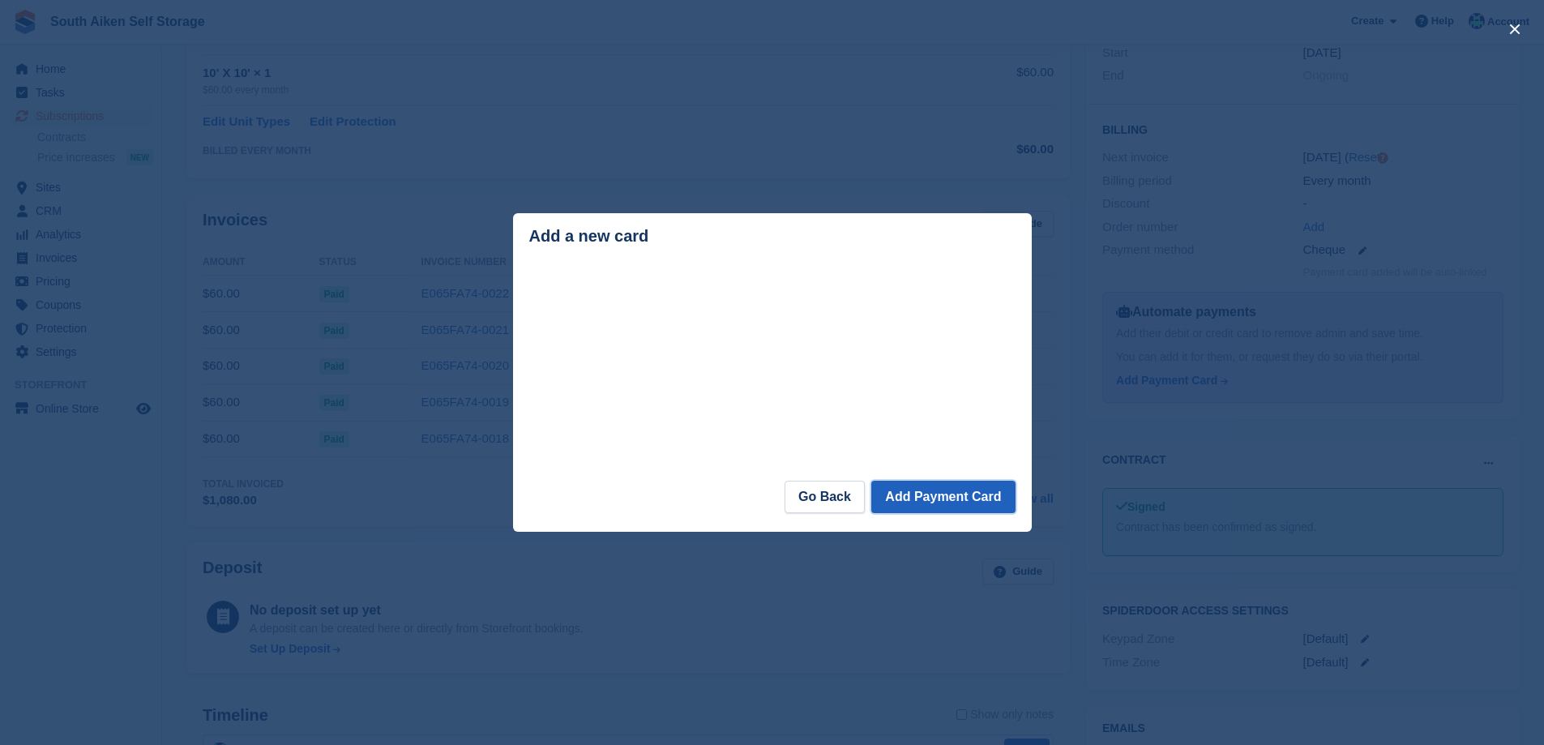
click at [950, 497] on button "Add Payment Card" at bounding box center [942, 496] width 143 height 32
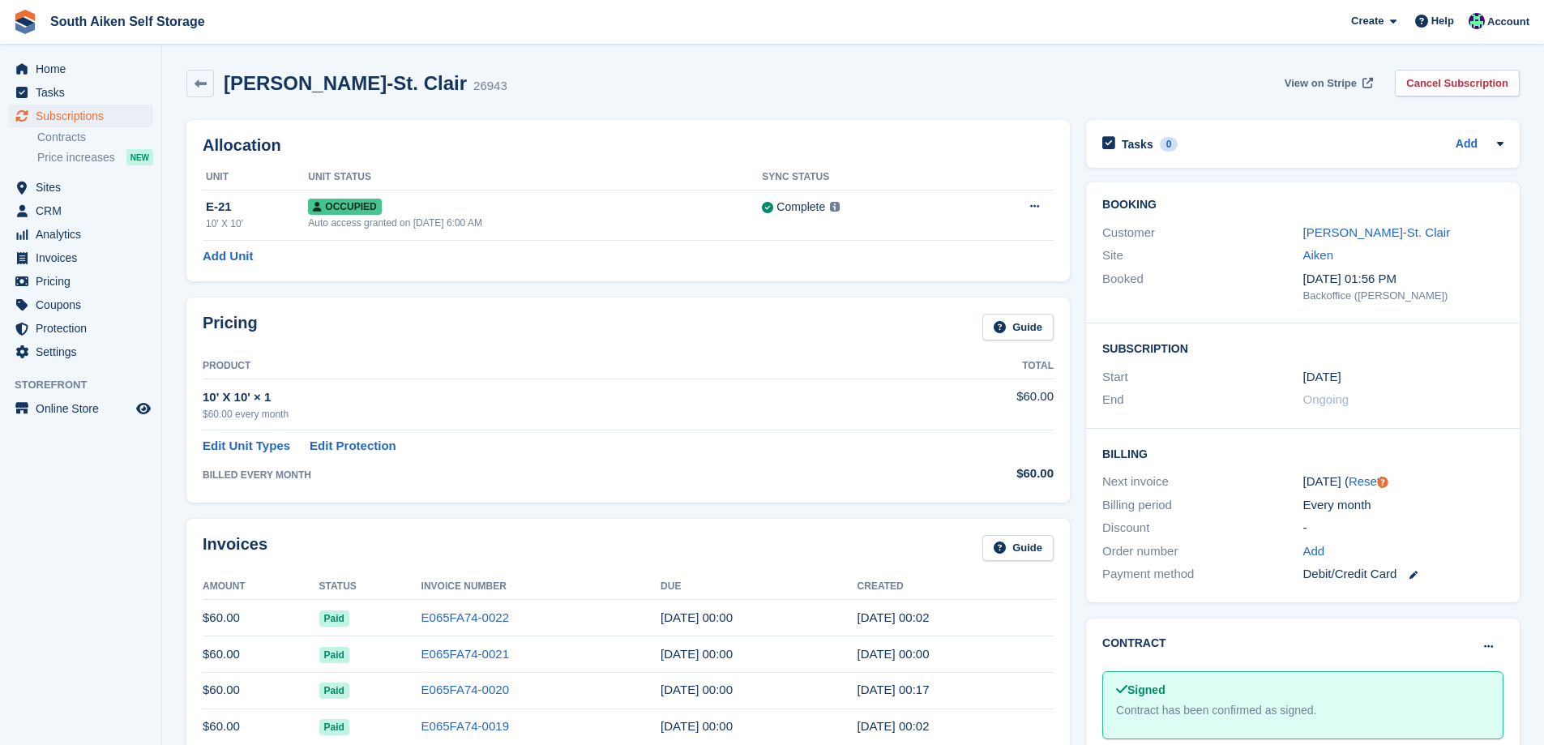
click at [1318, 82] on span "View on Stripe" at bounding box center [1320, 83] width 72 height 16
click at [1417, 230] on link "Kimberely Nayda-St. Clair" at bounding box center [1376, 232] width 147 height 14
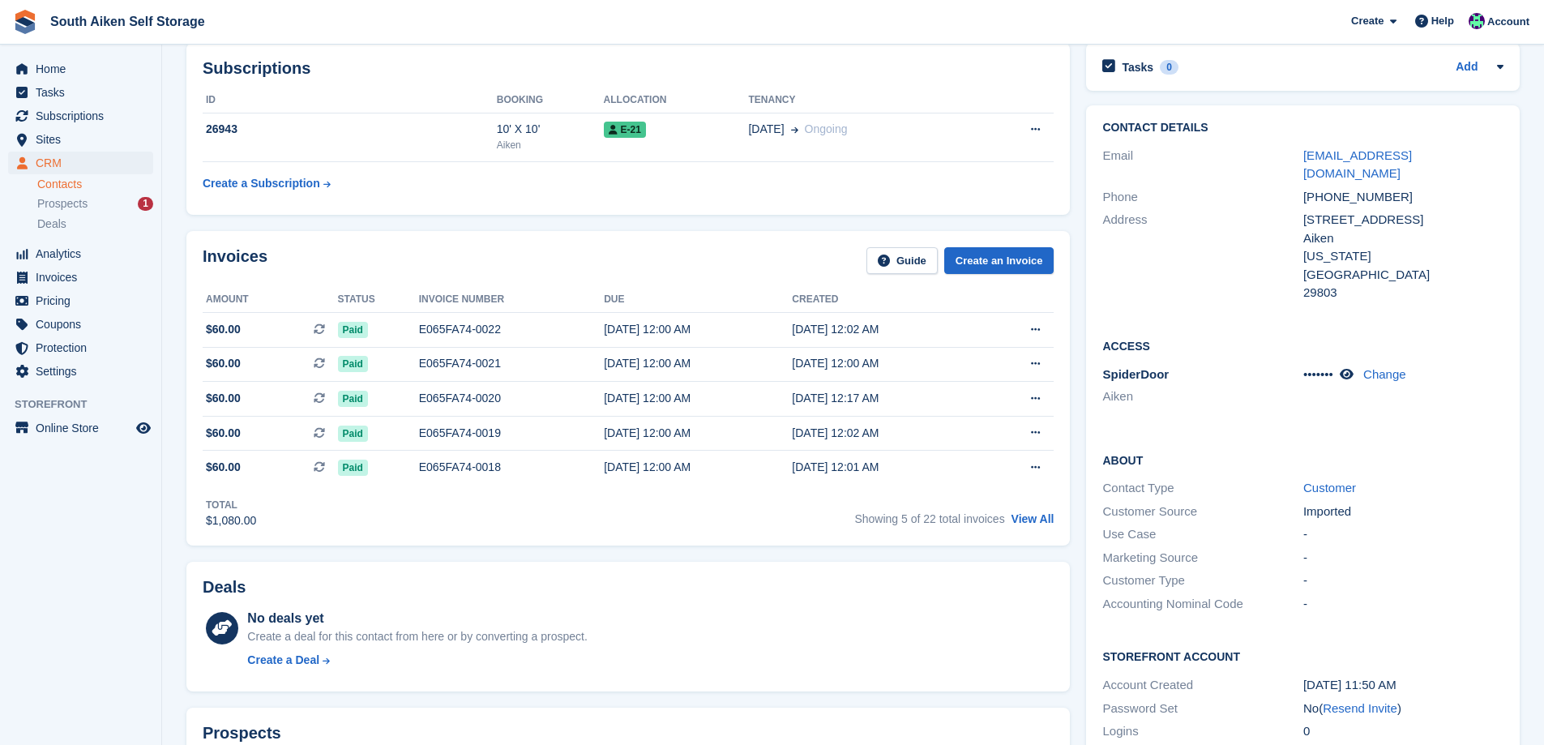
scroll to position [81, 0]
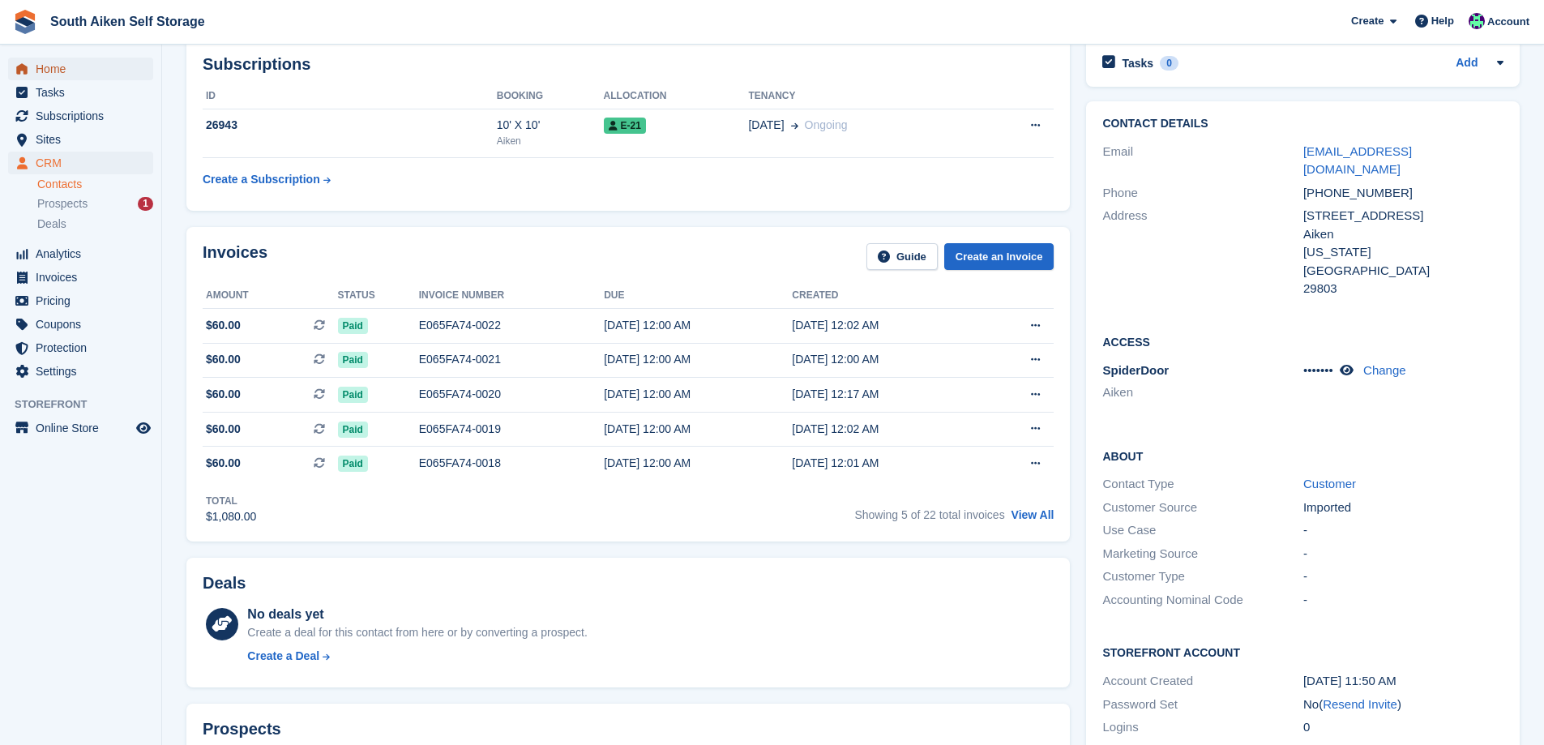
click at [66, 69] on span "Home" at bounding box center [84, 69] width 97 height 23
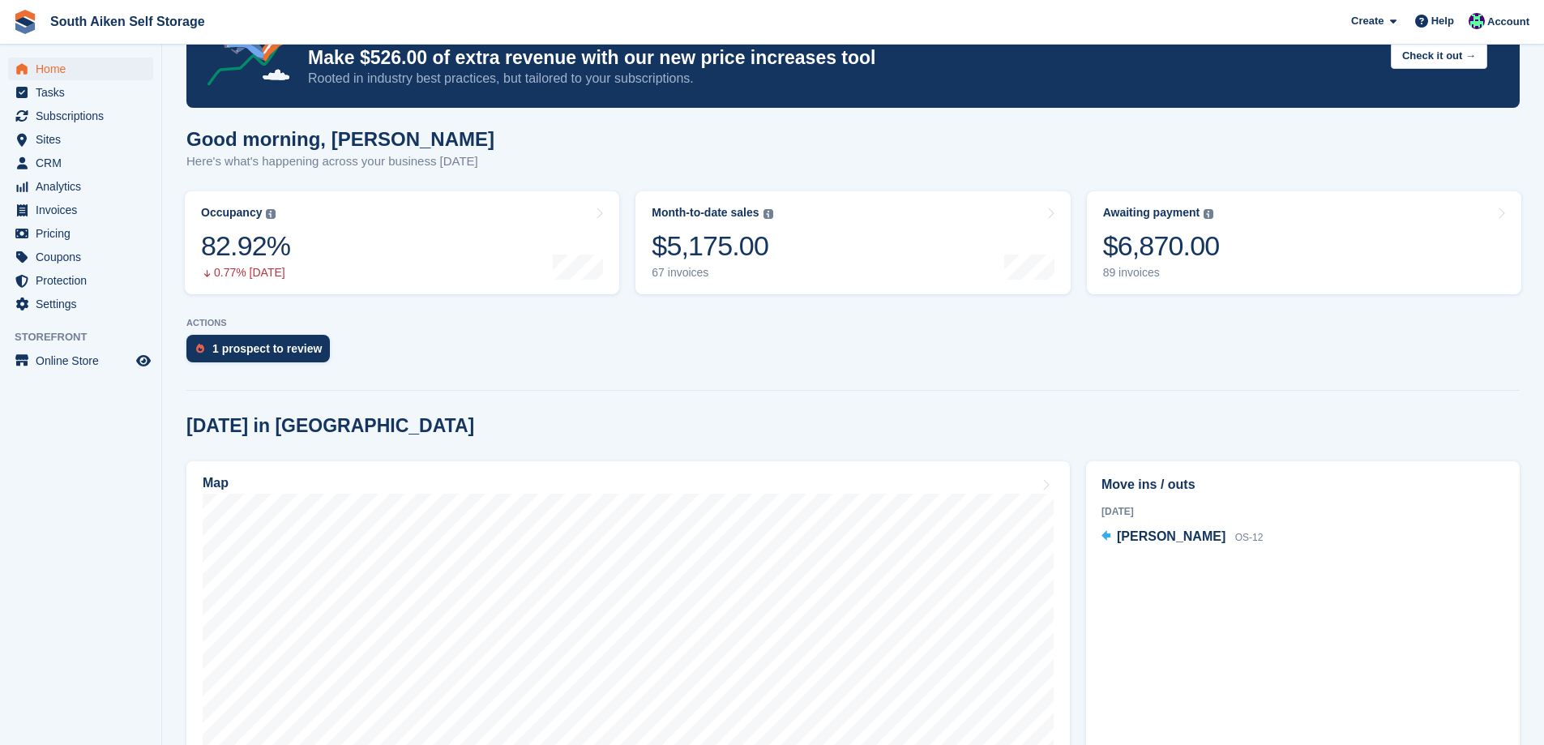
scroll to position [162, 0]
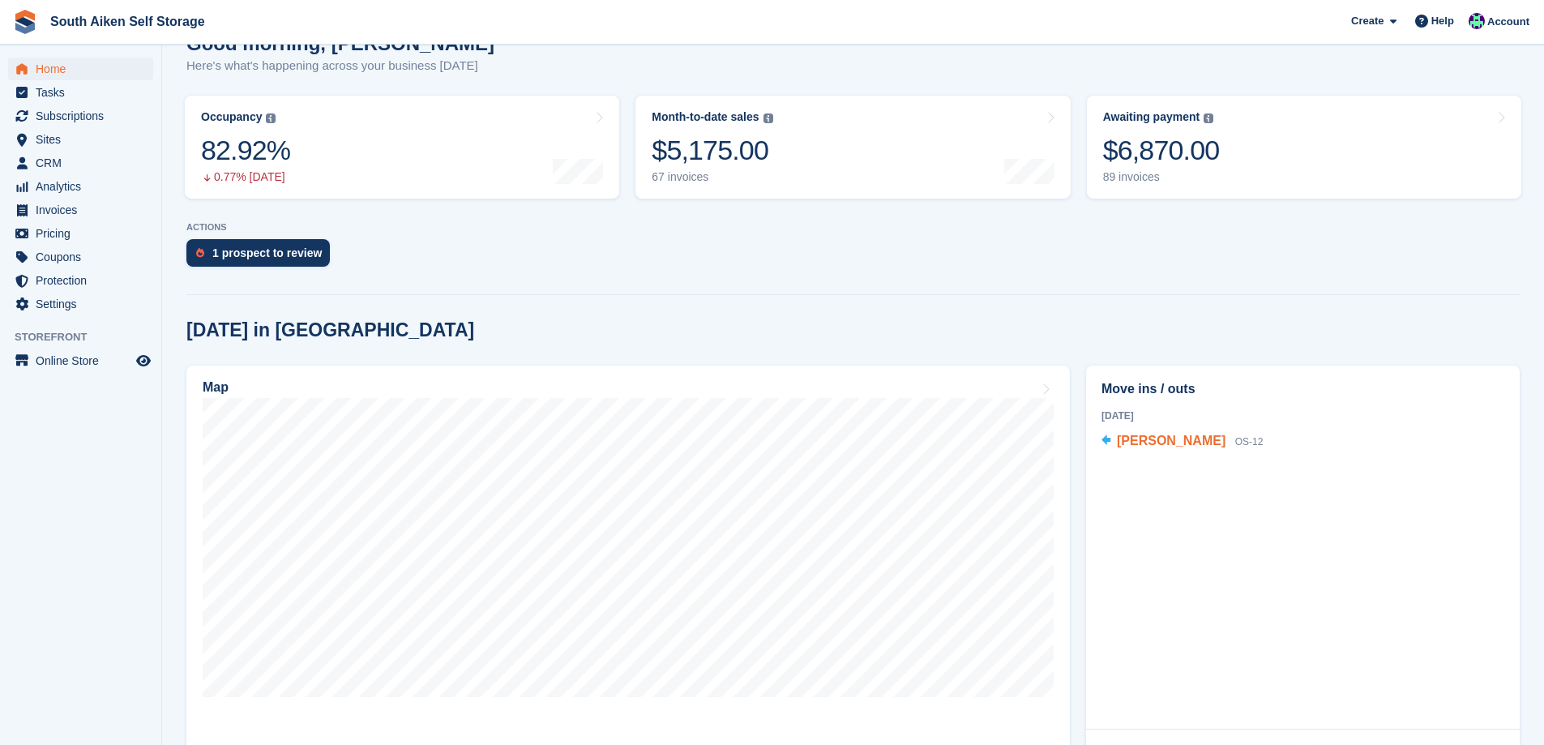
click at [1171, 444] on span "[PERSON_NAME]" at bounding box center [1171, 440] width 109 height 14
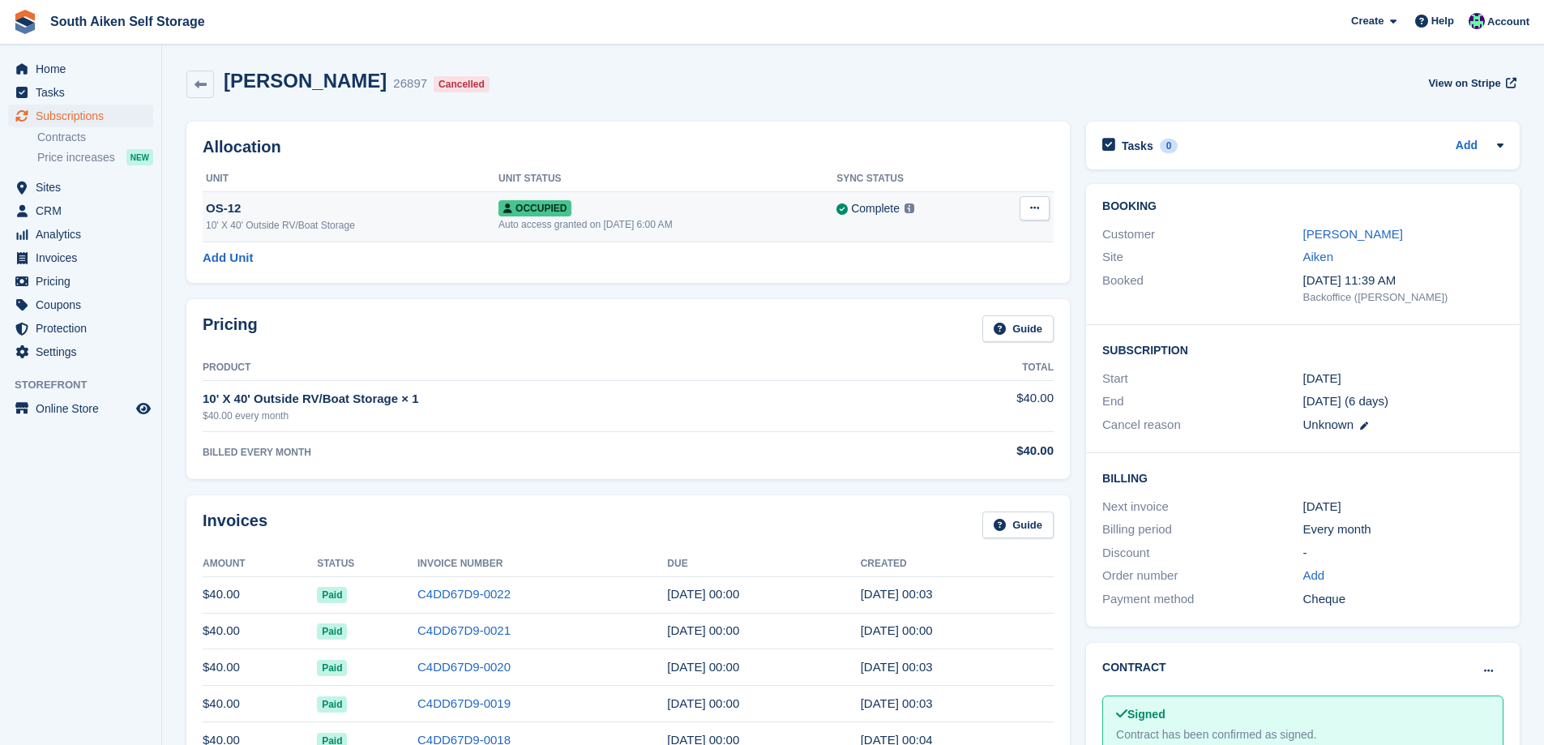
click at [1040, 216] on button at bounding box center [1034, 208] width 30 height 24
click at [1009, 276] on p "Deallocate" at bounding box center [971, 274] width 141 height 21
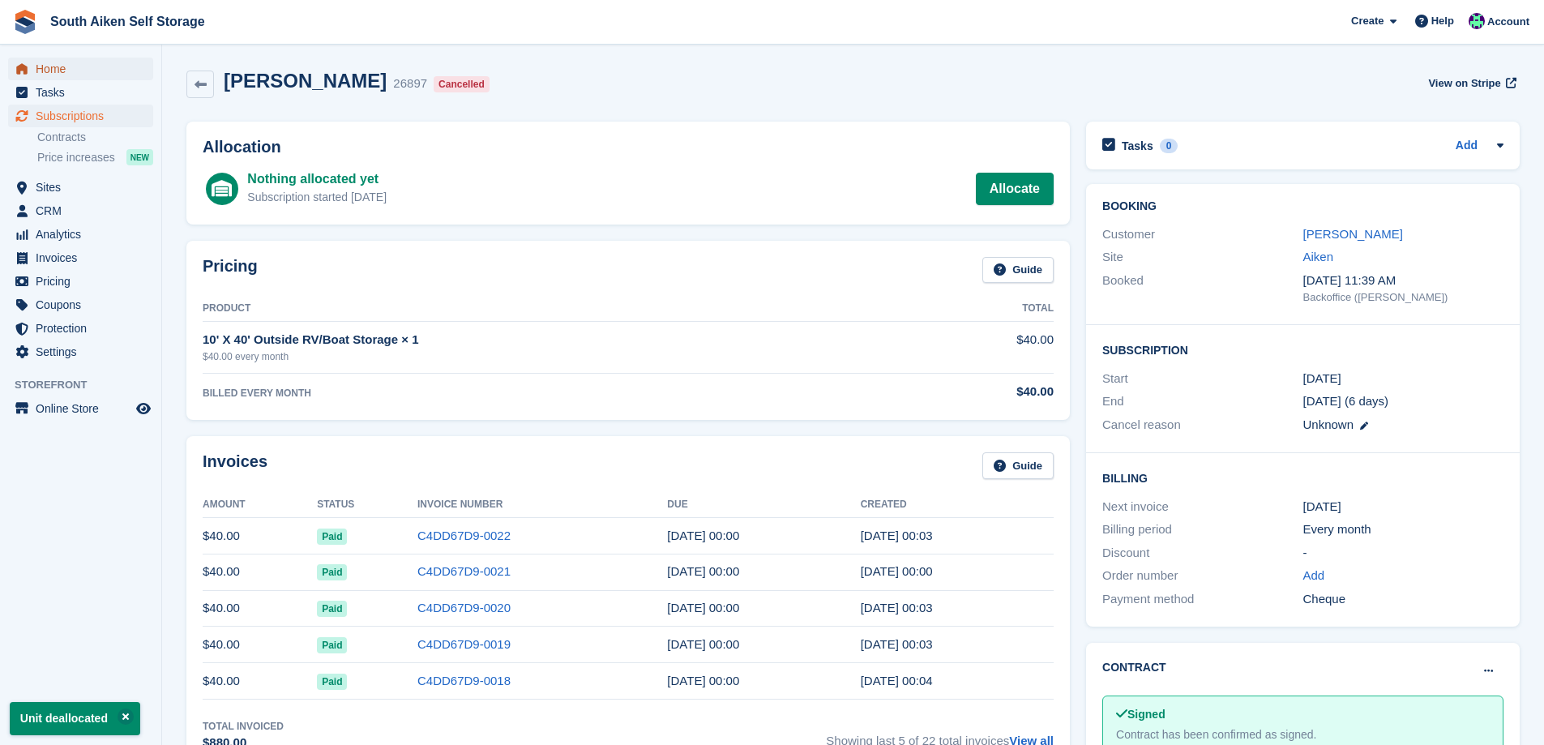
click at [73, 66] on span "Home" at bounding box center [84, 69] width 97 height 23
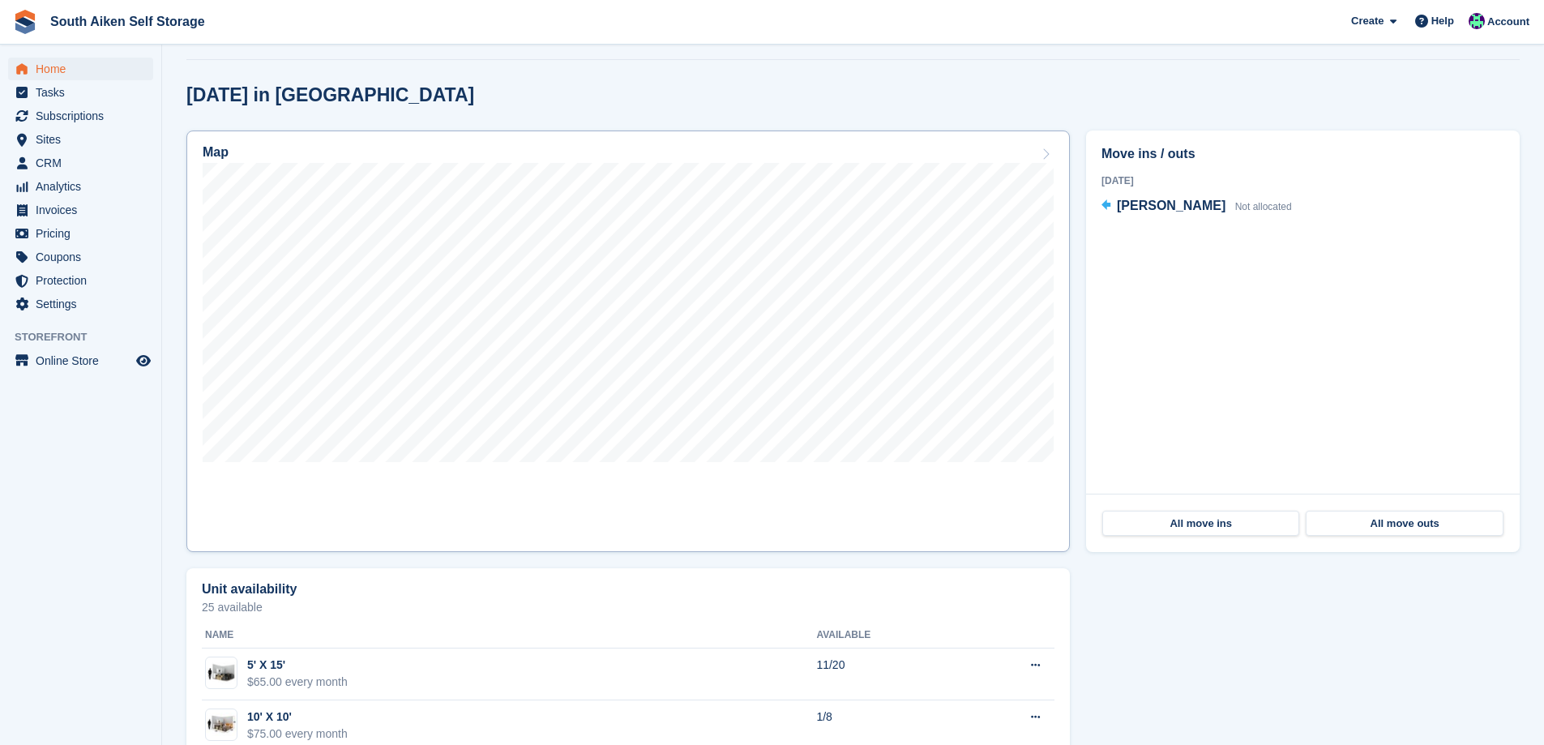
scroll to position [405, 0]
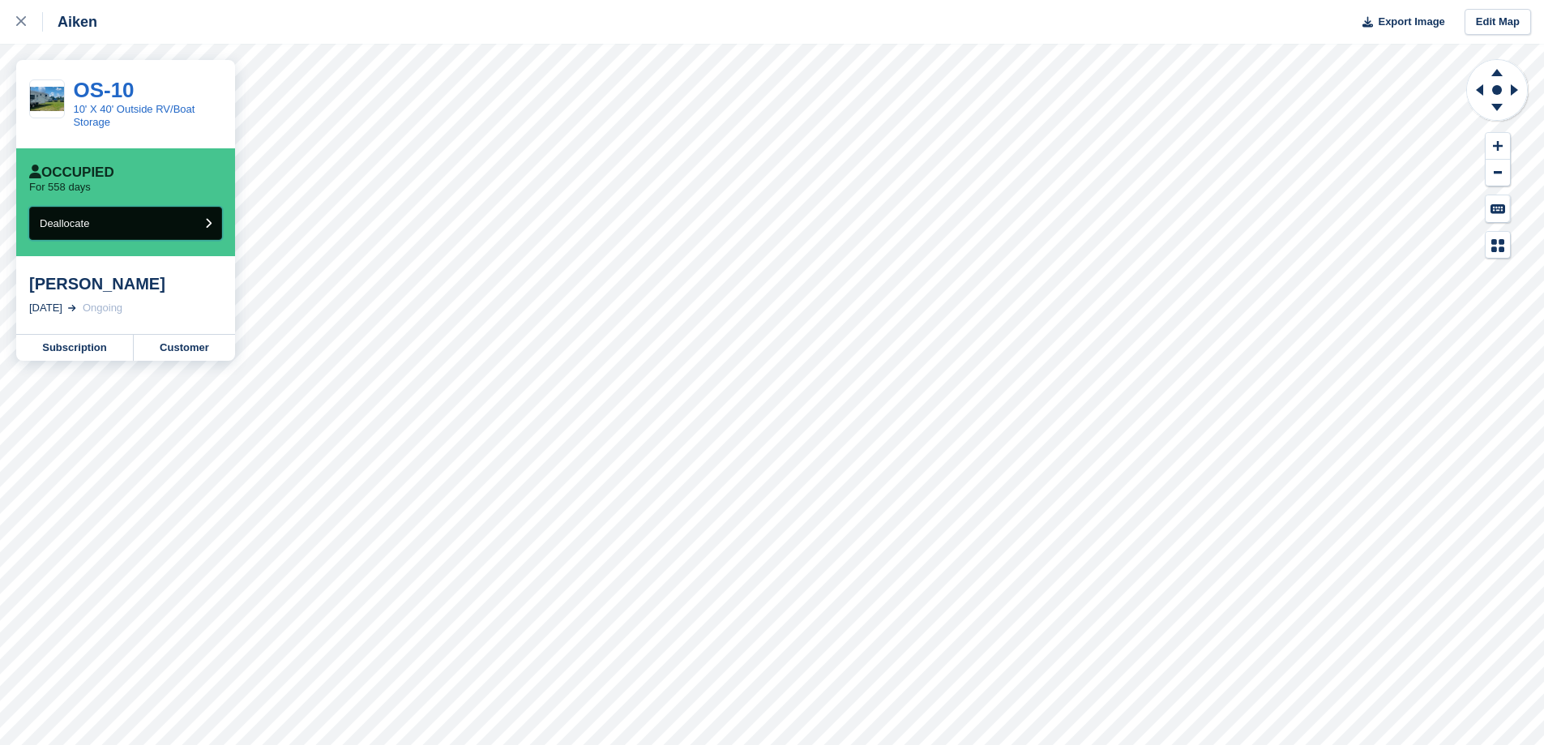
click at [112, 224] on button "Deallocate" at bounding box center [125, 223] width 193 height 33
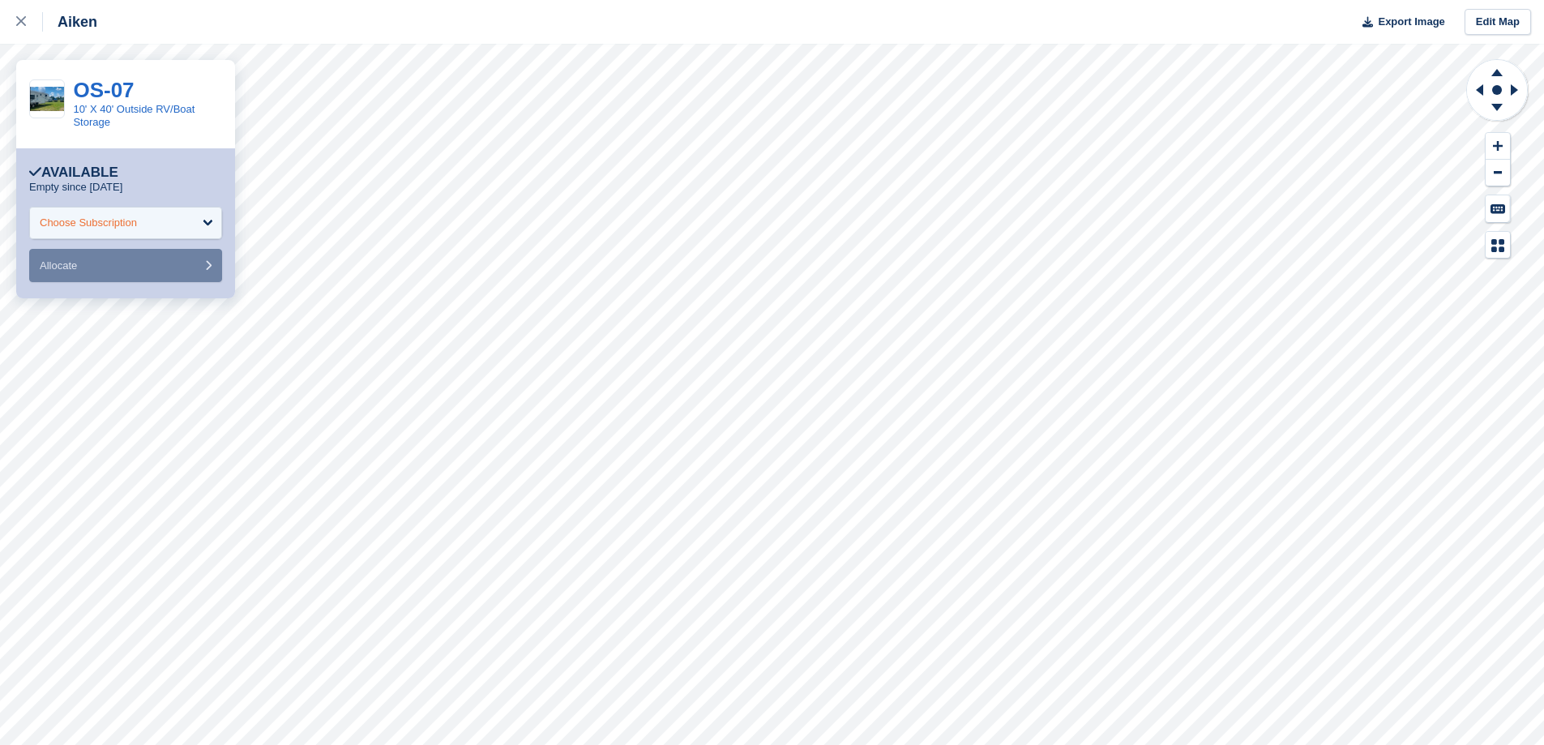
click at [203, 222] on div "Choose Subscription" at bounding box center [125, 223] width 193 height 32
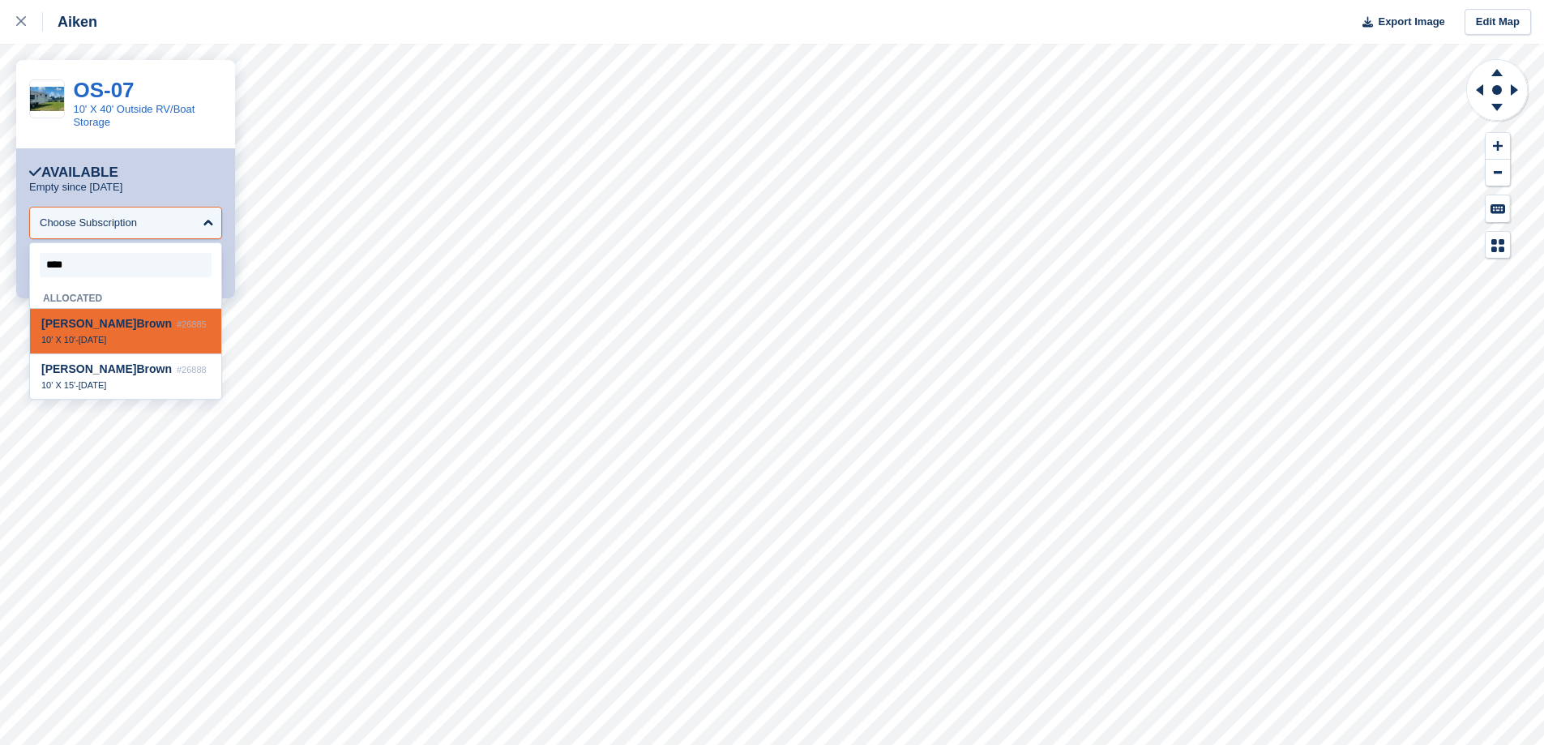
type input "*****"
click at [100, 390] on span "1 Nov, 2023" at bounding box center [93, 385] width 28 height 10
select select "*****"
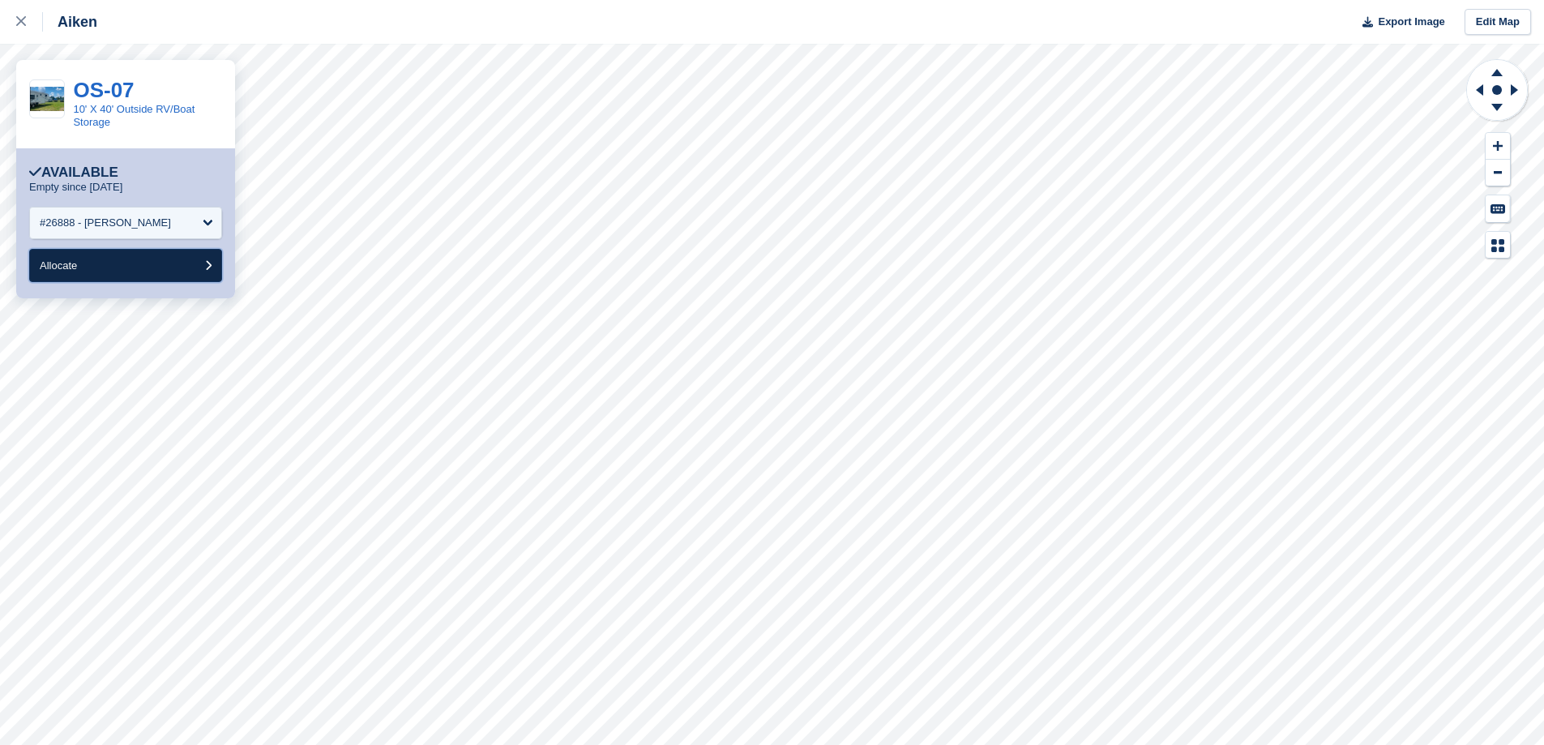
click at [203, 263] on button "Allocate" at bounding box center [125, 265] width 193 height 33
